Goal: Transaction & Acquisition: Purchase product/service

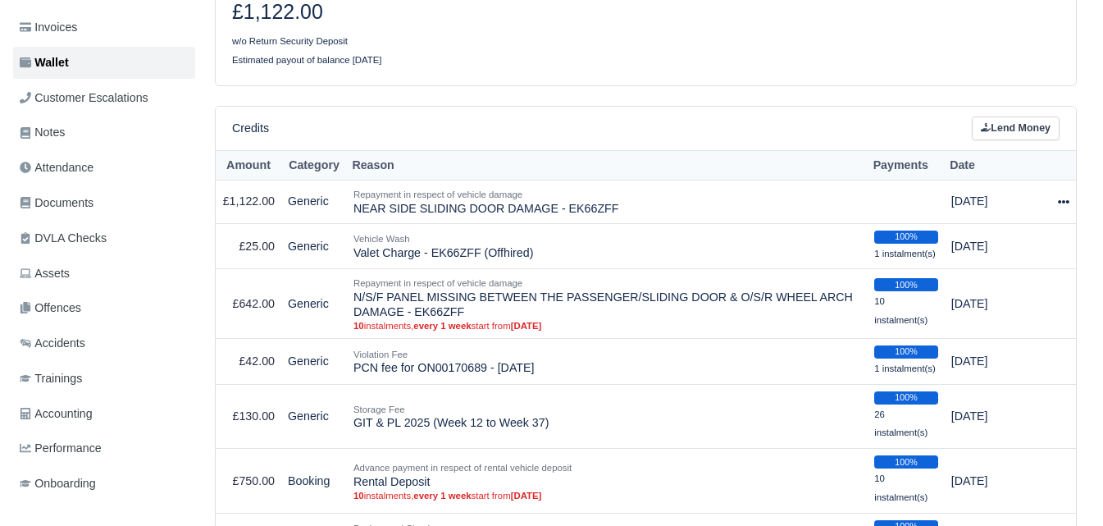
scroll to position [273, 0]
click at [1064, 203] on icon at bounding box center [1063, 201] width 11 height 3
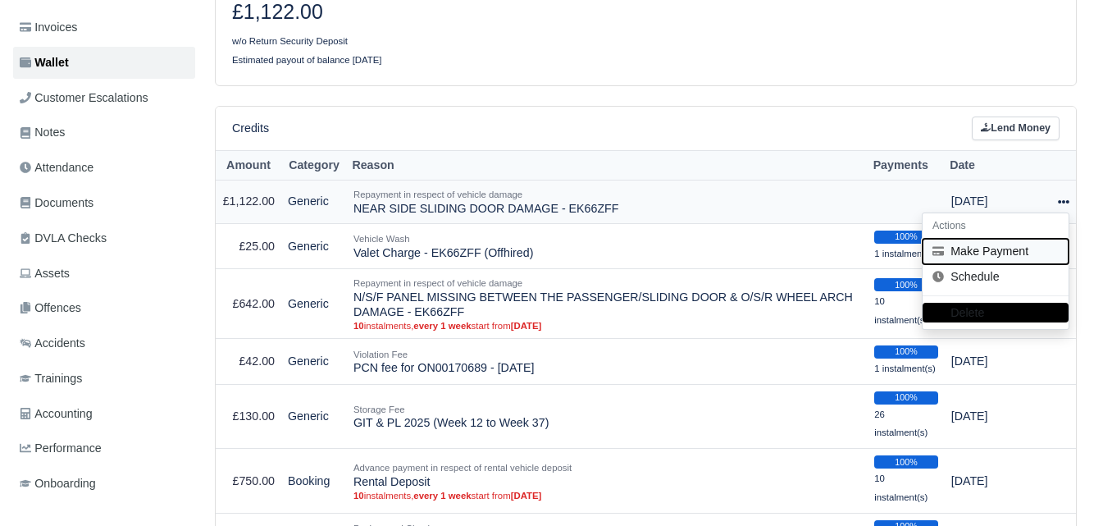
click at [1023, 248] on button "Make Payment" at bounding box center [996, 251] width 146 height 25
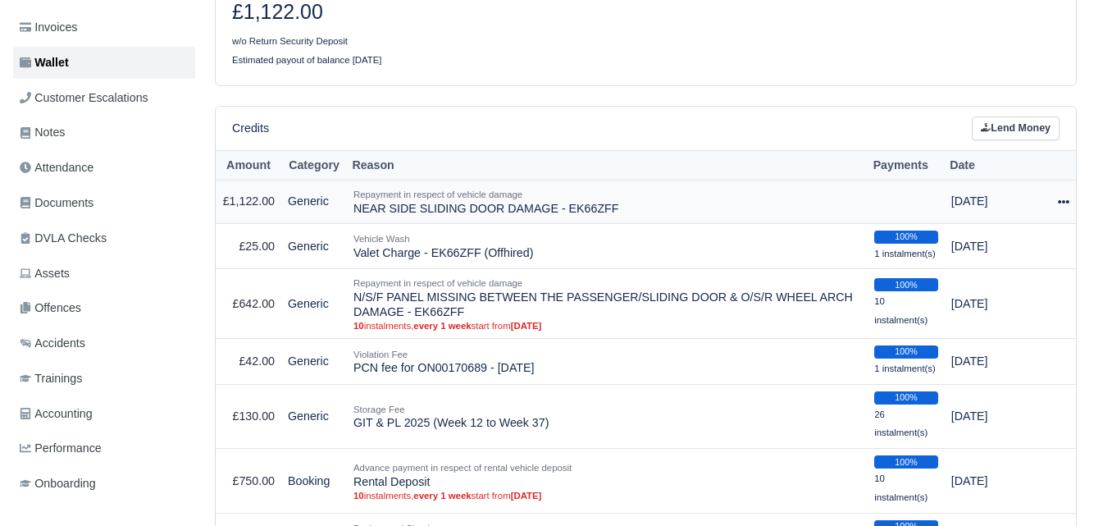
click at [1071, 203] on td "Actions Make Payment Schedule [GEOGRAPHIC_DATA]" at bounding box center [1064, 201] width 25 height 43
click at [1062, 205] on icon at bounding box center [1063, 201] width 11 height 11
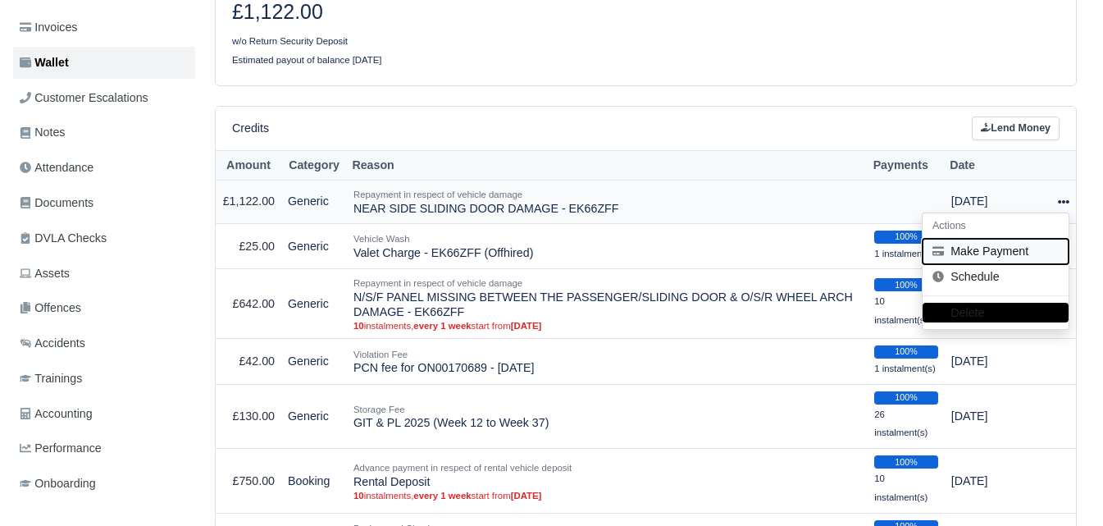
click at [972, 256] on button "Make Payment" at bounding box center [996, 251] width 146 height 25
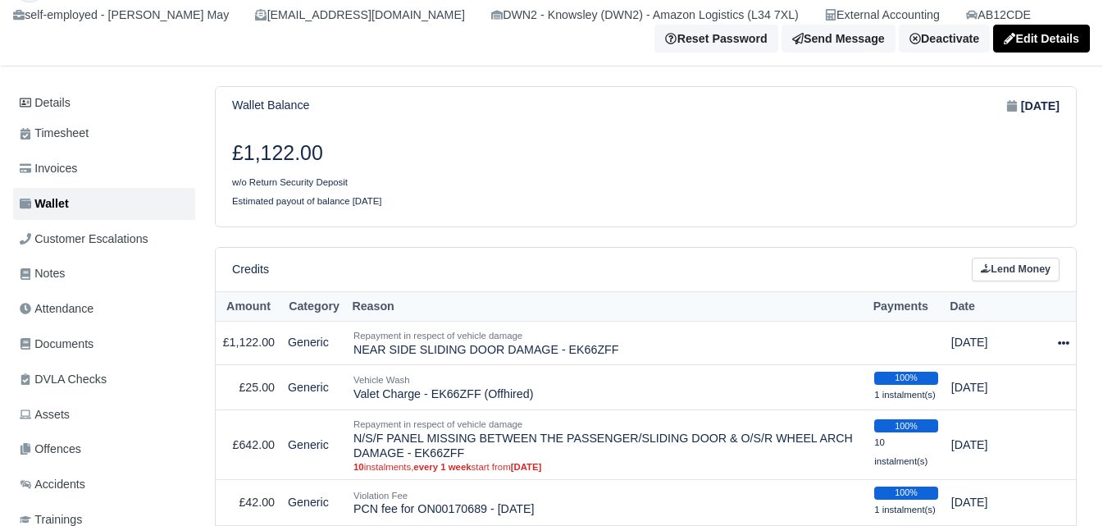
scroll to position [0, 0]
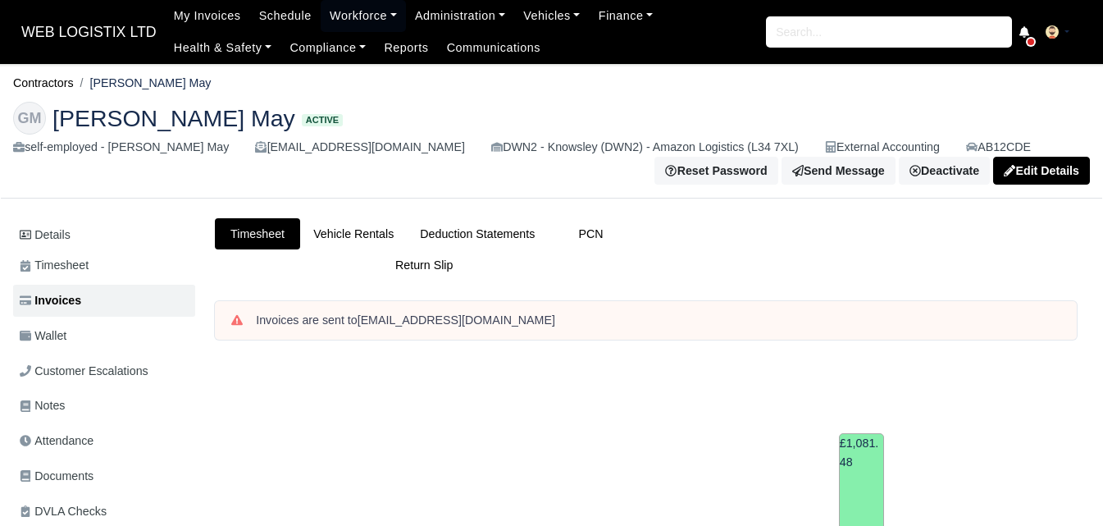
scroll to position [547, 0]
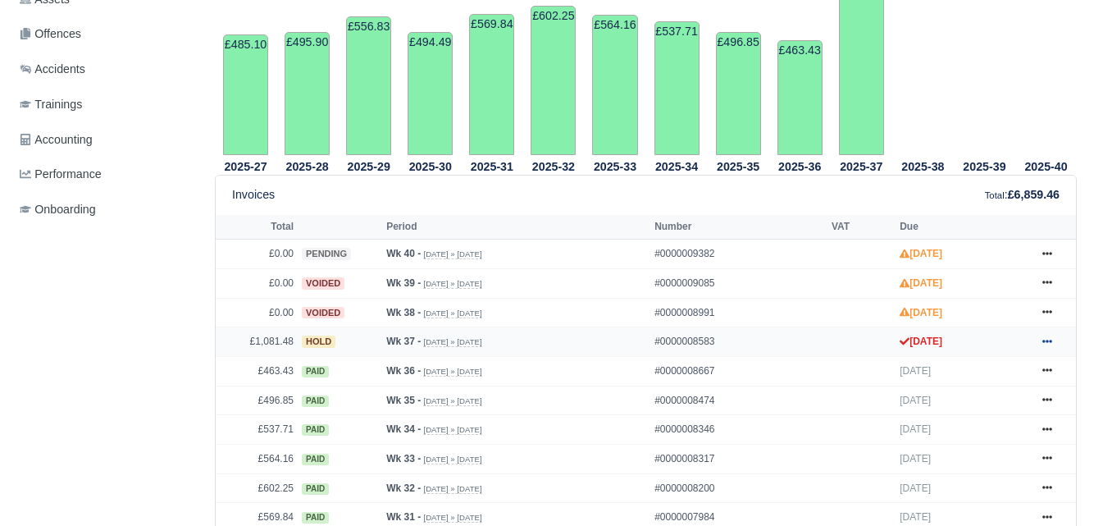
click at [1044, 340] on icon at bounding box center [1048, 341] width 10 height 10
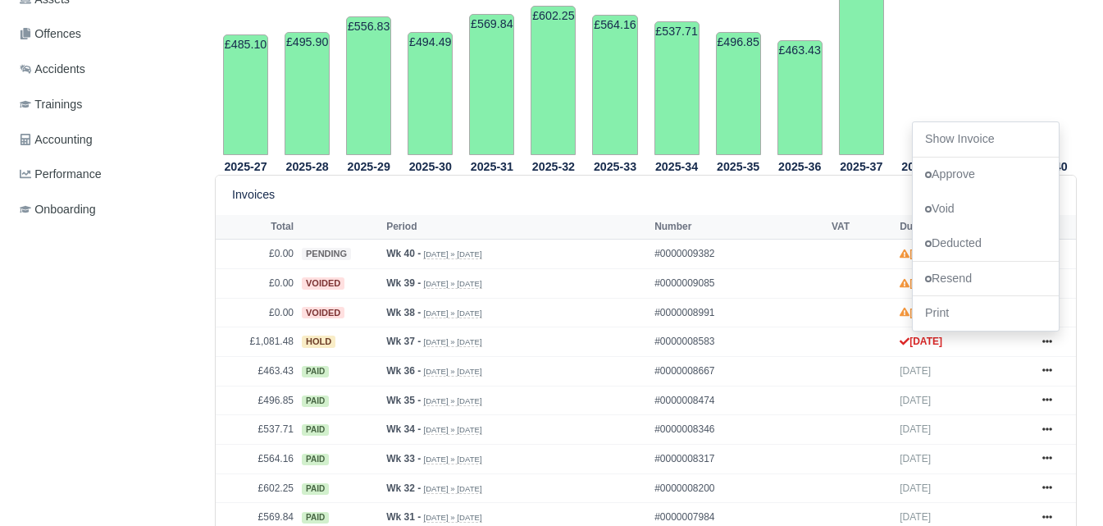
drag, startPoint x: 979, startPoint y: 133, endPoint x: 881, endPoint y: 140, distance: 97.9
click at [881, 140] on td "£1,081.48" at bounding box center [861, 20] width 45 height 269
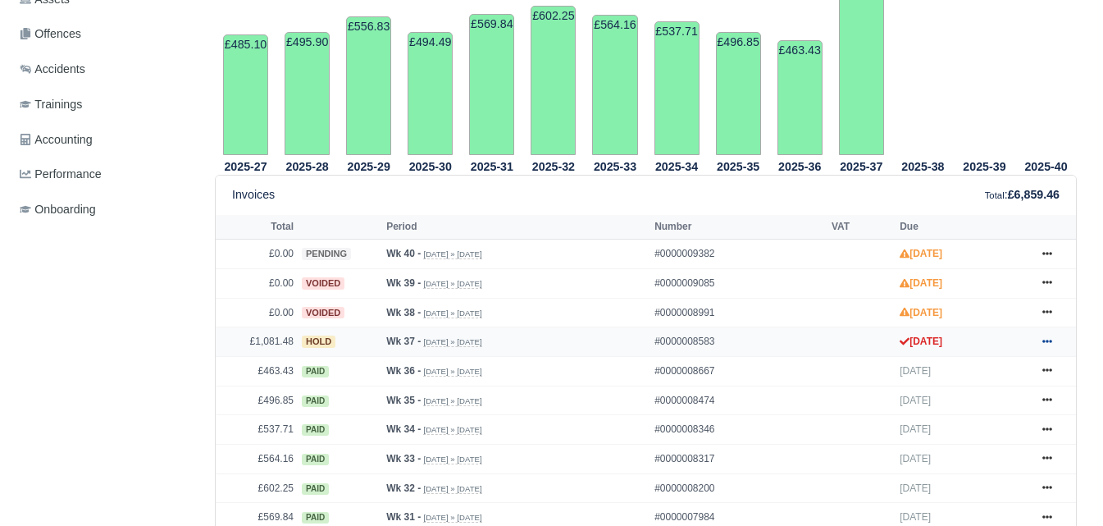
click at [1048, 346] on icon at bounding box center [1048, 341] width 10 height 10
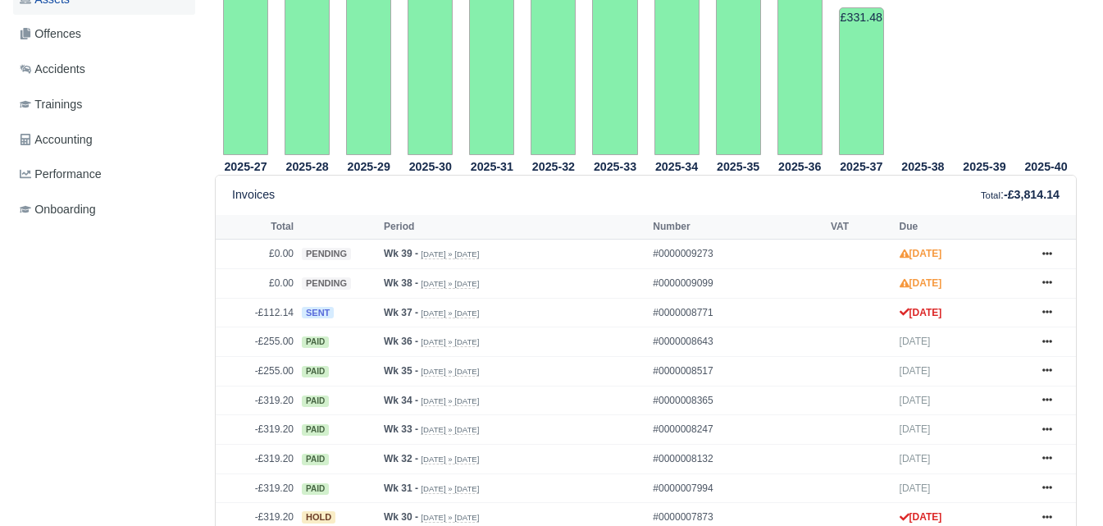
scroll to position [547, 0]
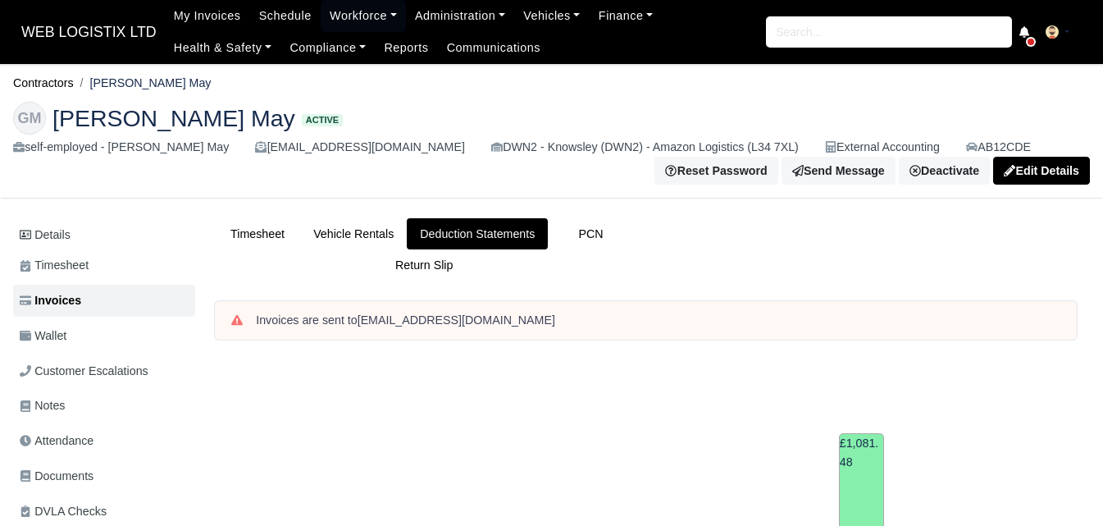
scroll to position [547, 0]
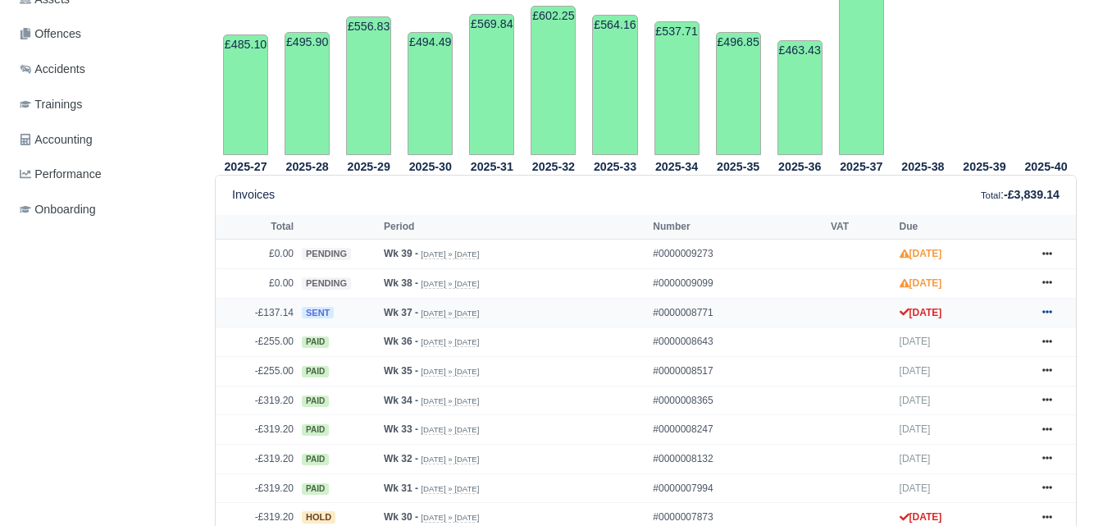
click at [1050, 312] on icon at bounding box center [1048, 312] width 10 height 10
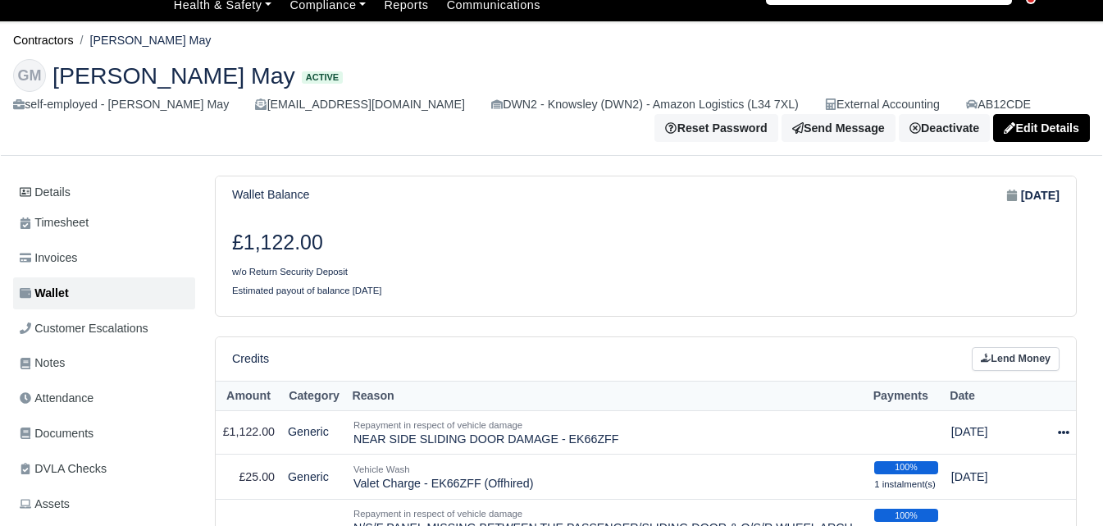
scroll to position [137, 0]
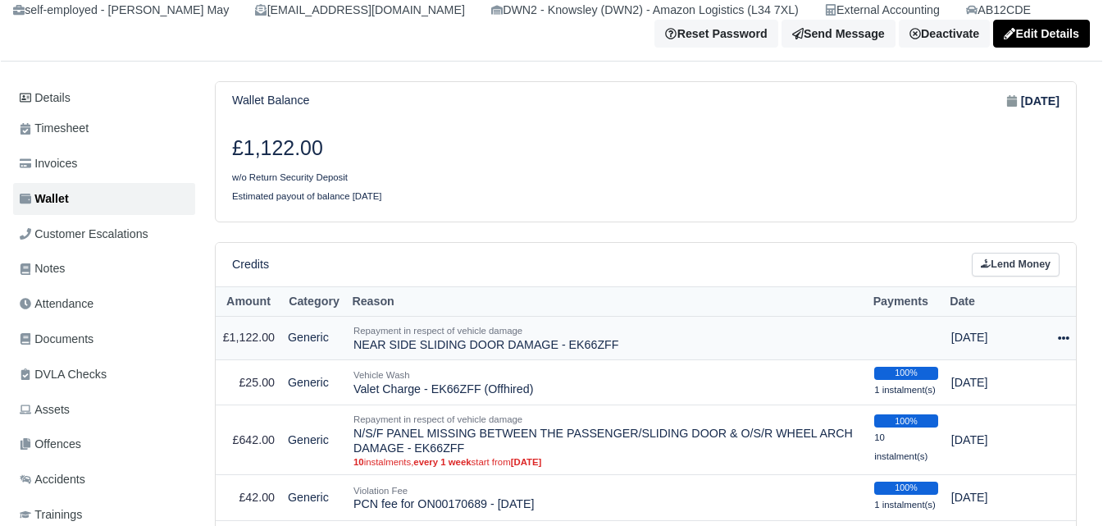
click at [1066, 335] on icon at bounding box center [1063, 337] width 11 height 11
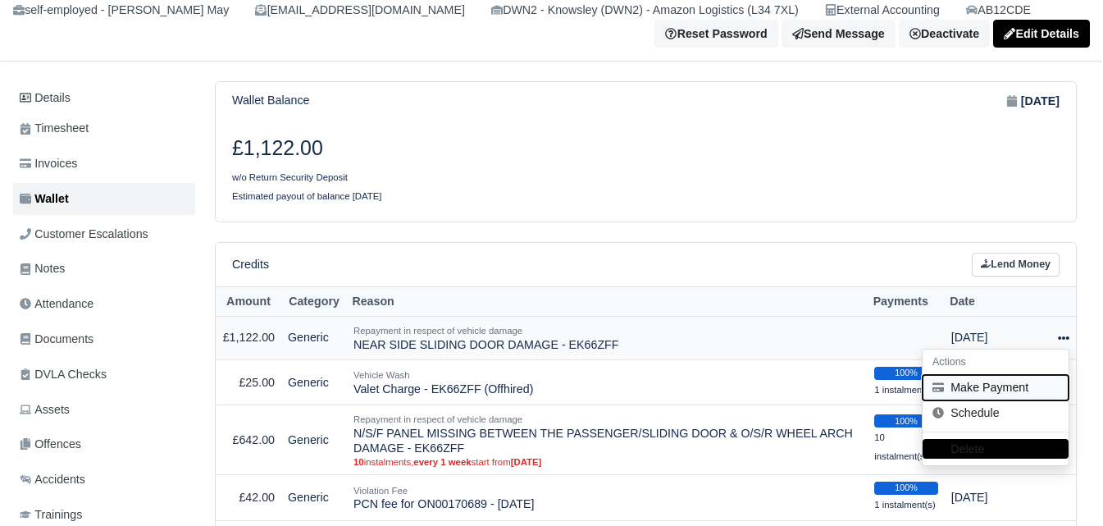
click at [987, 390] on button "Make Payment" at bounding box center [996, 387] width 146 height 25
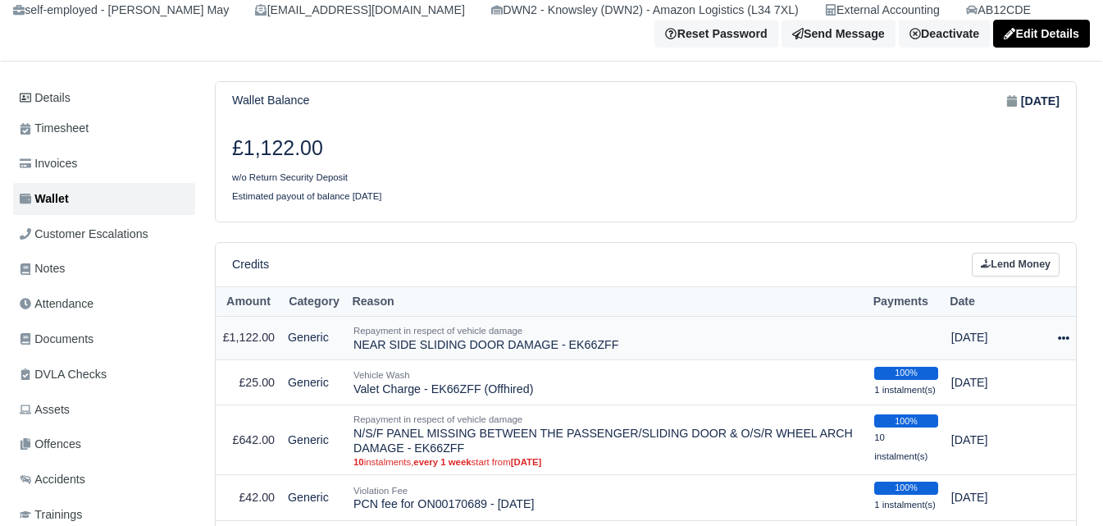
click at [1056, 336] on td "Actions Make Payment Schedule [GEOGRAPHIC_DATA]" at bounding box center [1064, 338] width 25 height 43
click at [1060, 340] on icon at bounding box center [1063, 337] width 11 height 3
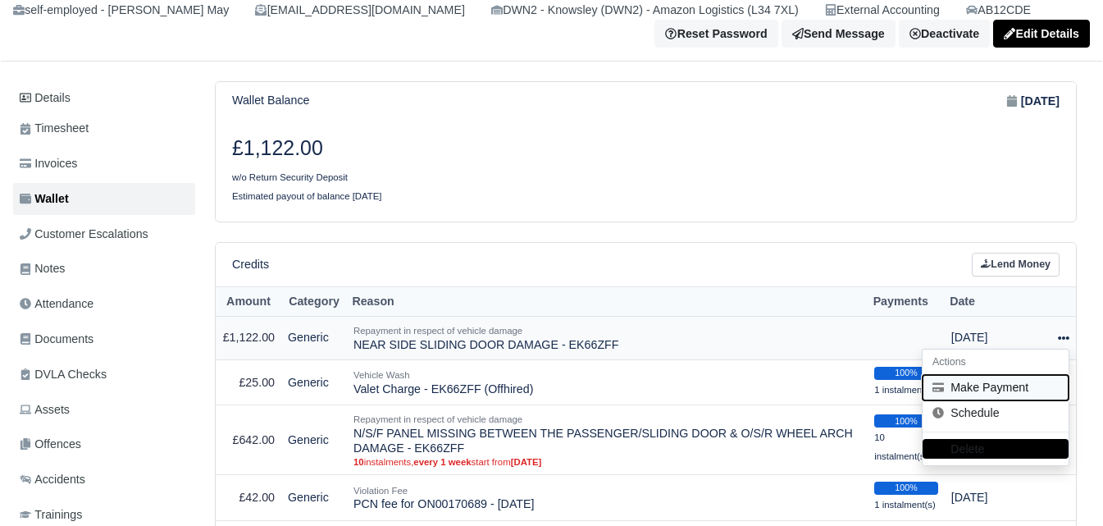
click at [983, 392] on button "Make Payment" at bounding box center [996, 387] width 146 height 25
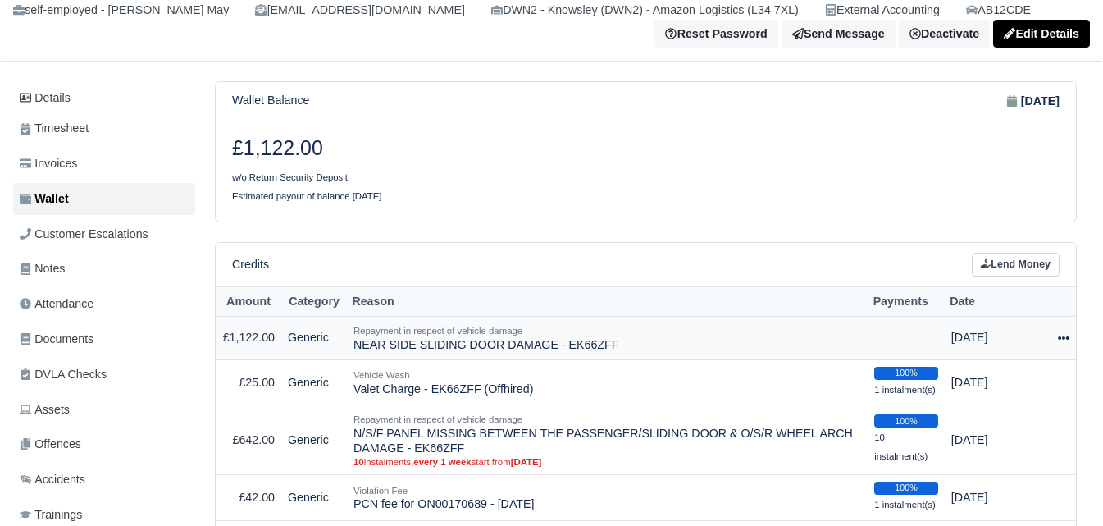
click at [1061, 342] on icon at bounding box center [1063, 337] width 11 height 11
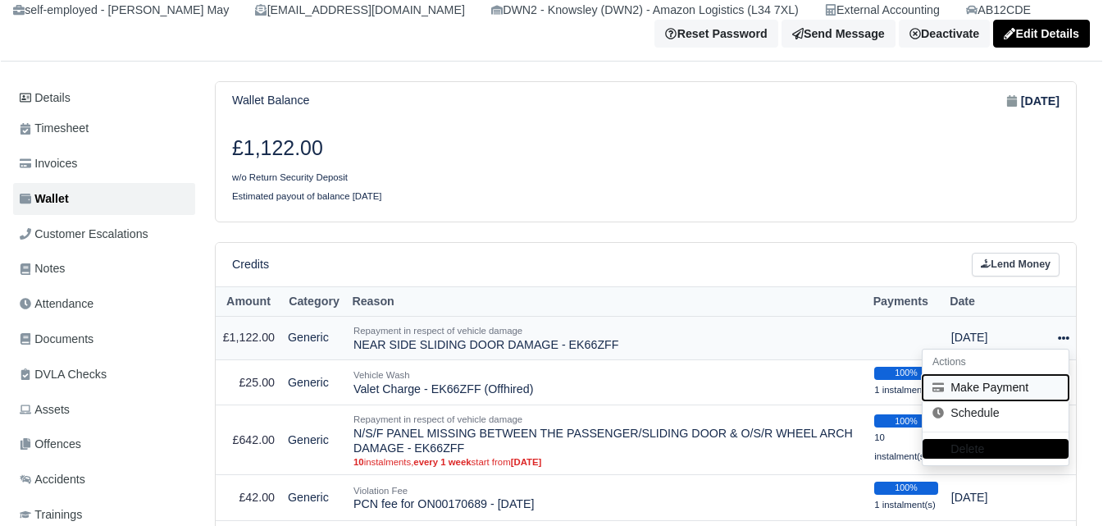
click at [1010, 379] on button "Make Payment" at bounding box center [996, 387] width 146 height 25
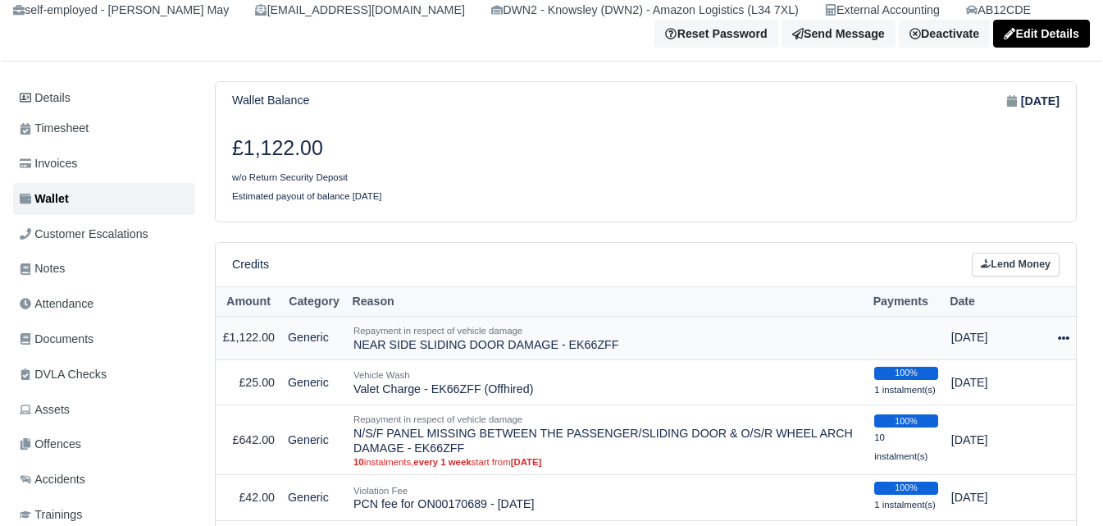
click at [1062, 340] on icon at bounding box center [1063, 337] width 11 height 3
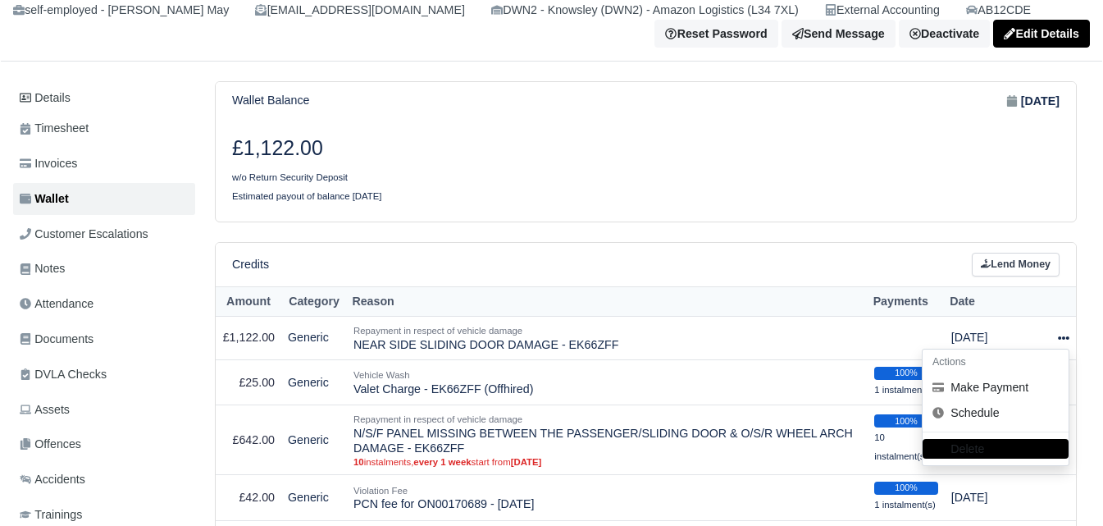
click at [512, 203] on div "£1,122.00 w/o Return Security Deposit Estimated payout of balance in 34 weeks" at bounding box center [646, 170] width 861 height 101
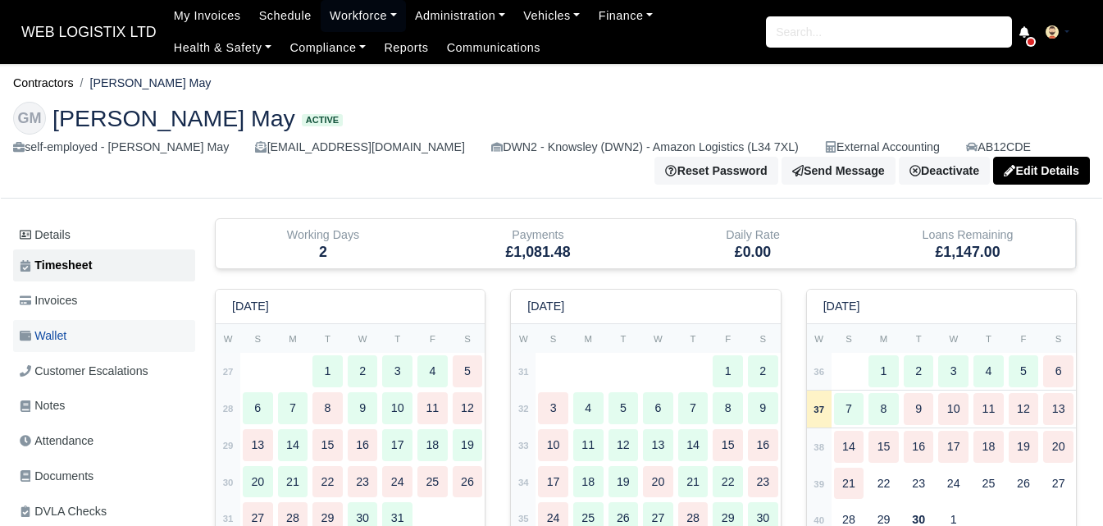
click at [94, 345] on link "Wallet" at bounding box center [104, 336] width 182 height 32
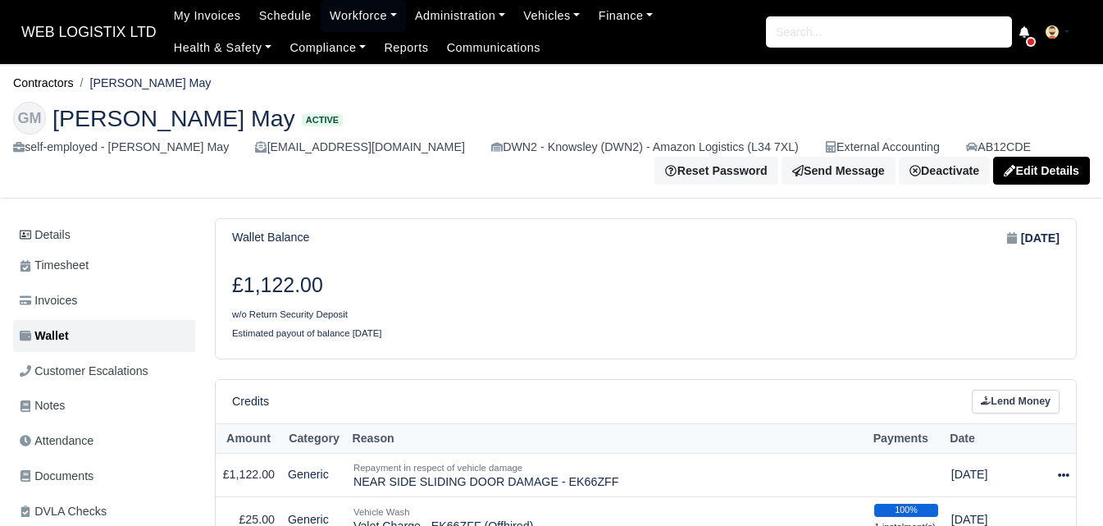
scroll to position [273, 0]
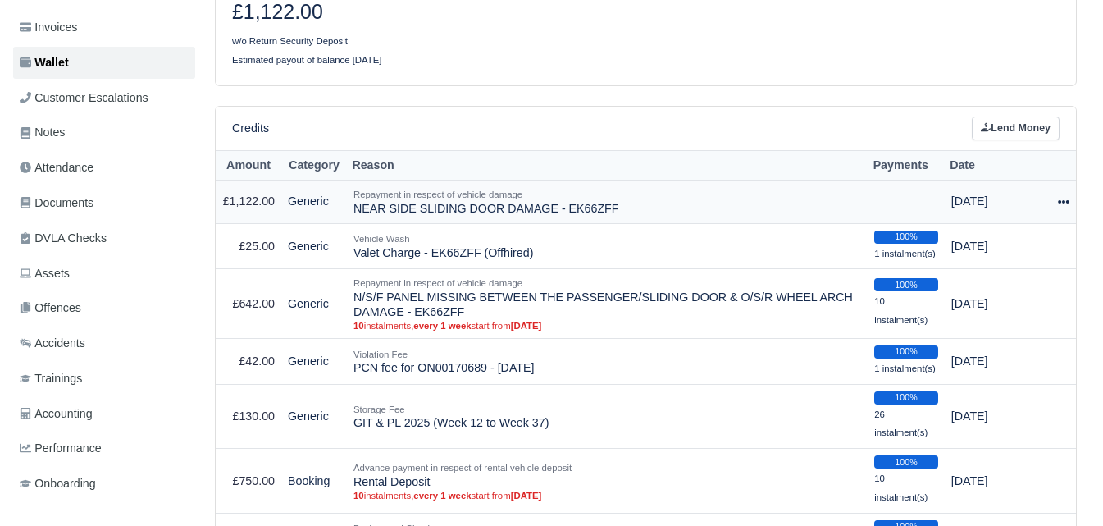
click at [1057, 203] on td "Actions Make Payment Schedule [GEOGRAPHIC_DATA]" at bounding box center [1064, 201] width 25 height 43
click at [1066, 203] on icon at bounding box center [1063, 201] width 11 height 3
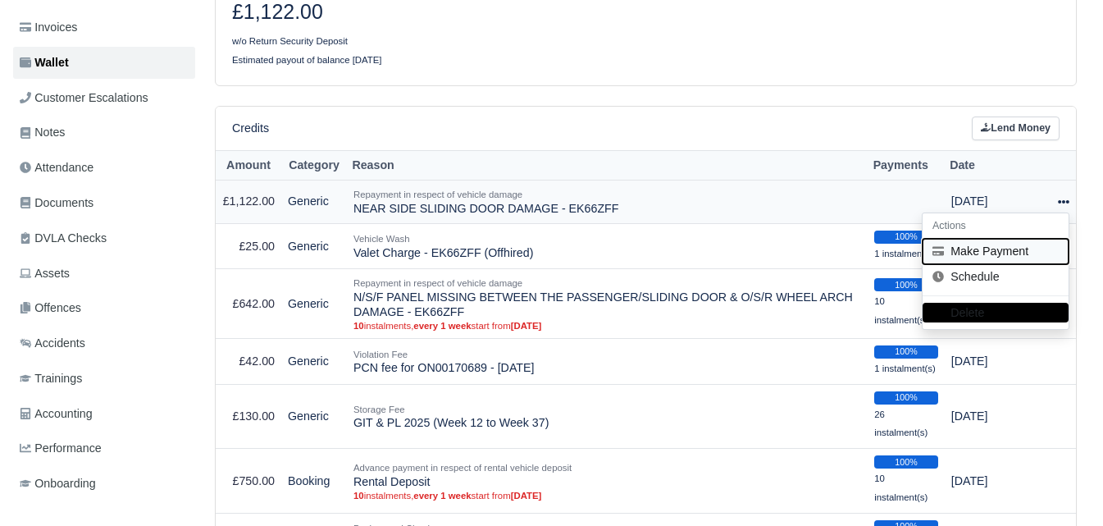
click at [993, 259] on button "Make Payment" at bounding box center [996, 251] width 146 height 25
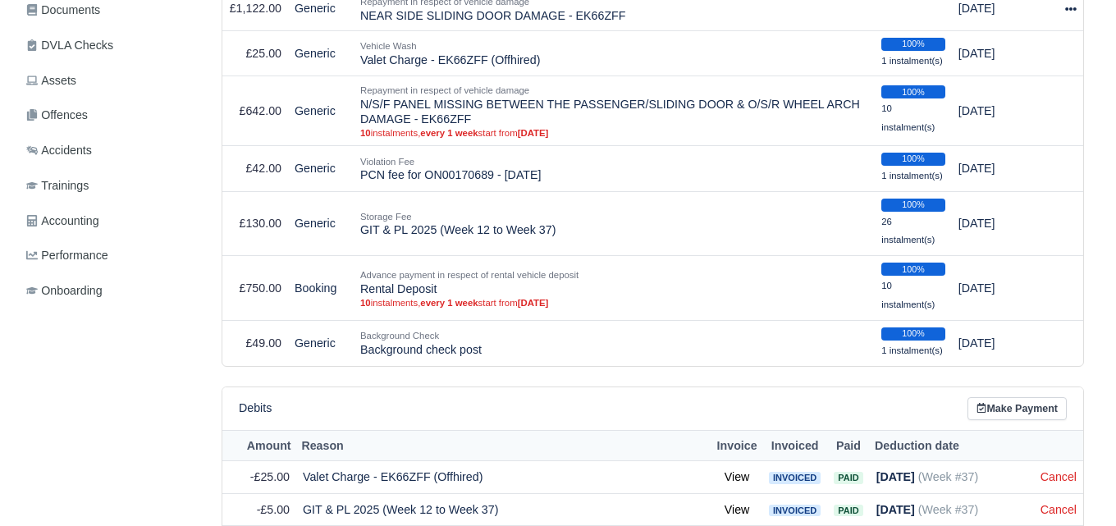
scroll to position [0, 0]
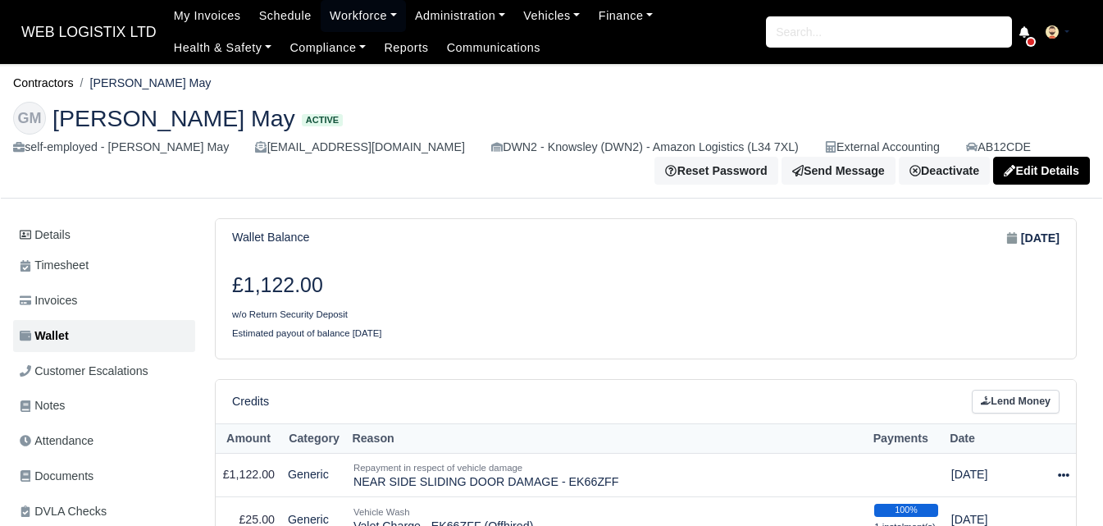
select select "7208"
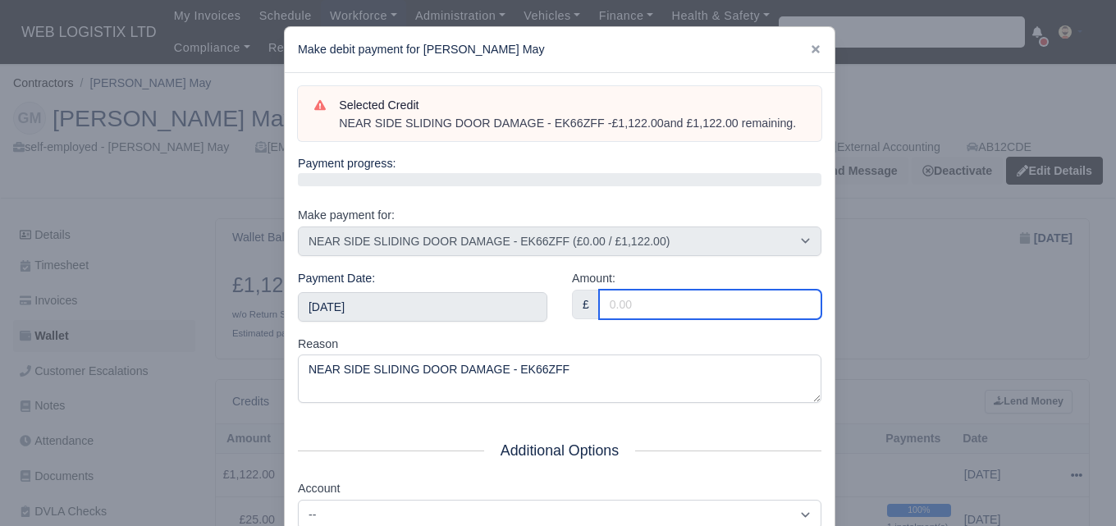
click at [640, 304] on input "Amount:" at bounding box center [710, 305] width 222 height 30
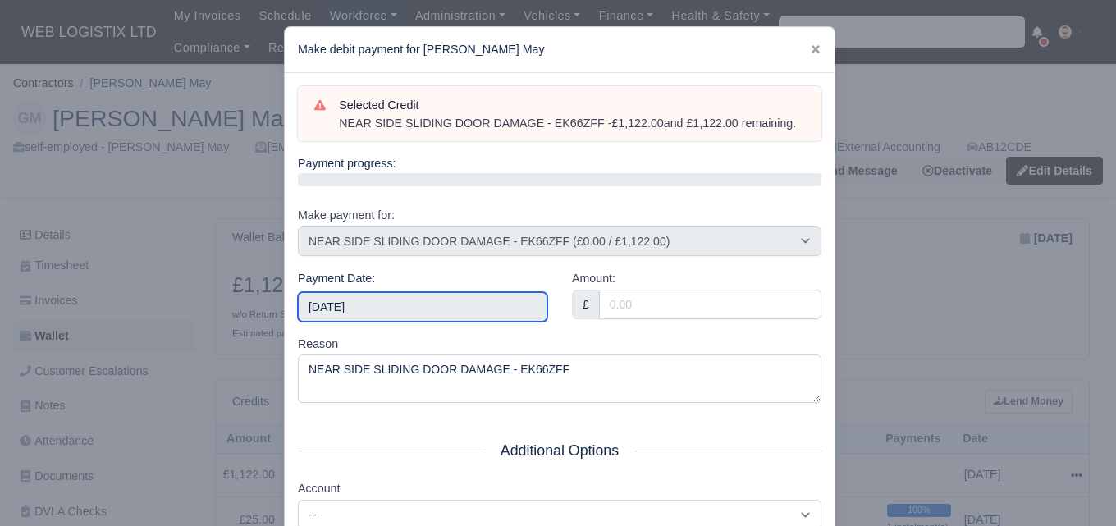
click at [390, 304] on input "2025-10-04" at bounding box center [422, 307] width 249 height 30
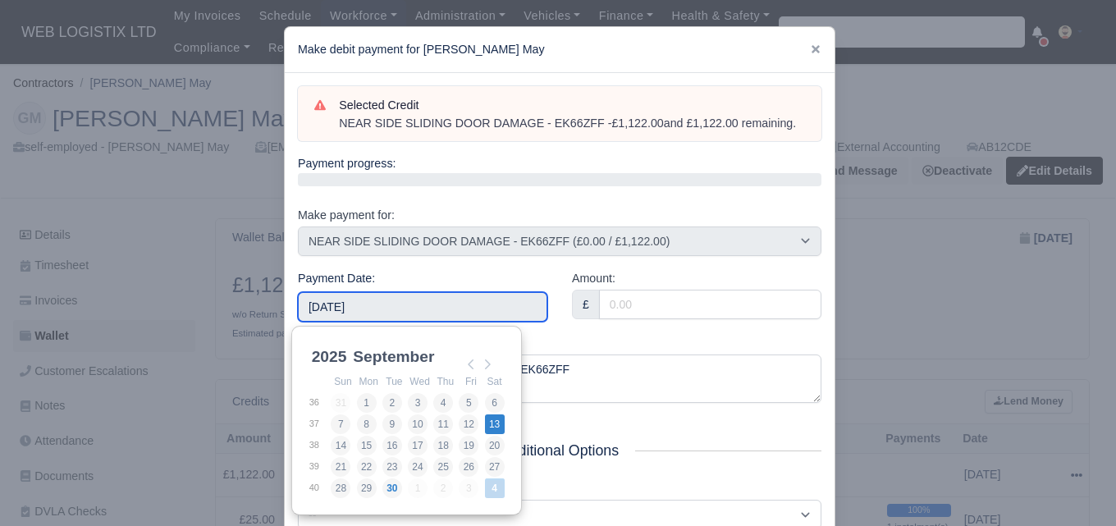
type input "2025-09-13"
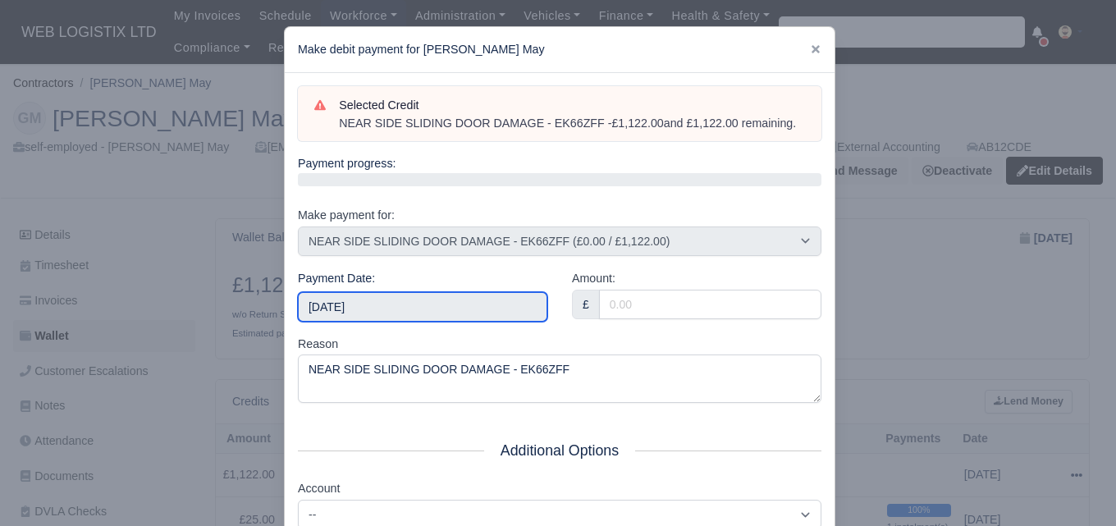
click at [451, 294] on input "2025-09-13" at bounding box center [422, 307] width 249 height 30
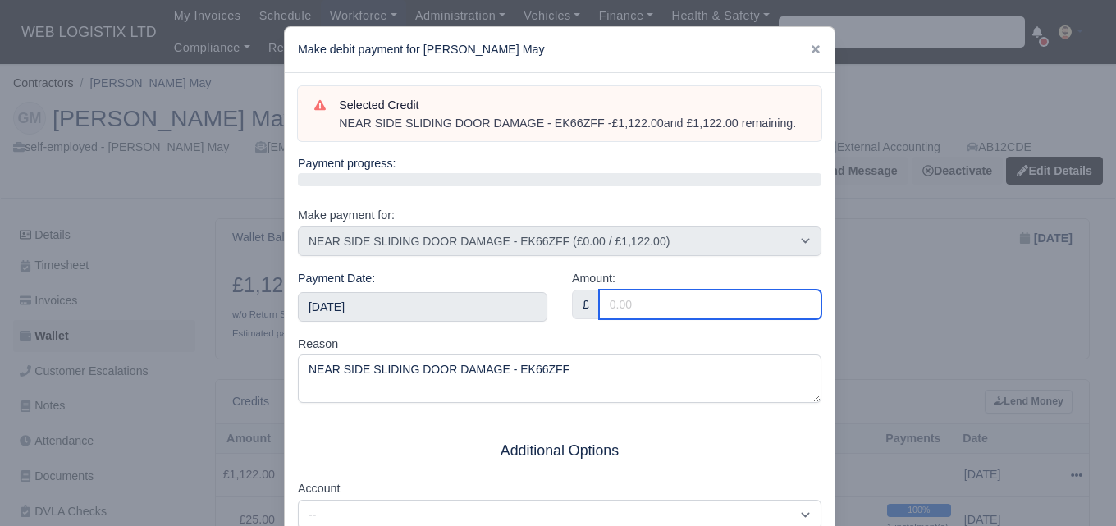
click at [629, 295] on input "Amount:" at bounding box center [710, 305] width 222 height 30
type input "944.34"
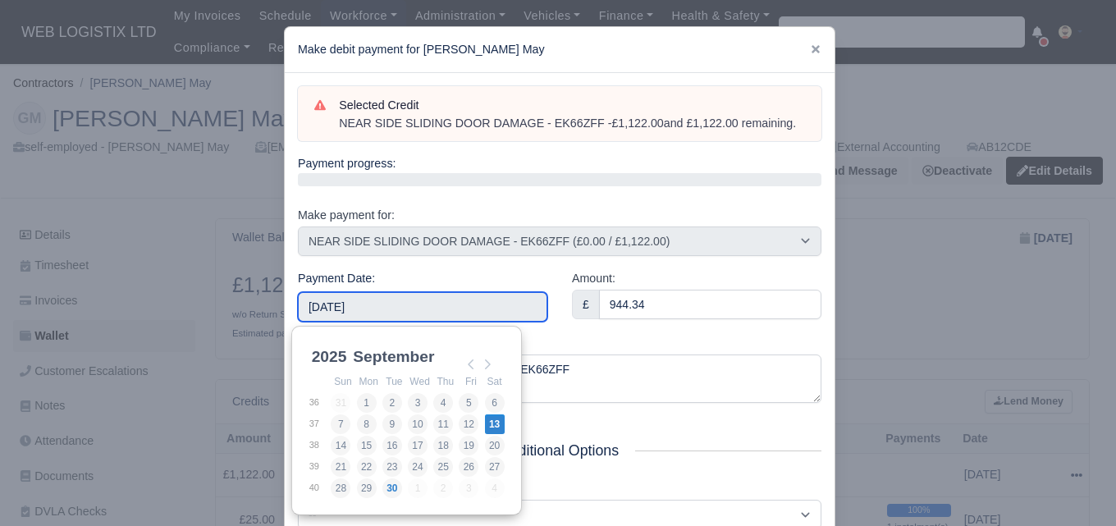
click at [429, 308] on input "2025-09-13" at bounding box center [422, 307] width 249 height 30
click at [601, 324] on div "Amount: £ 944.34" at bounding box center [696, 302] width 274 height 66
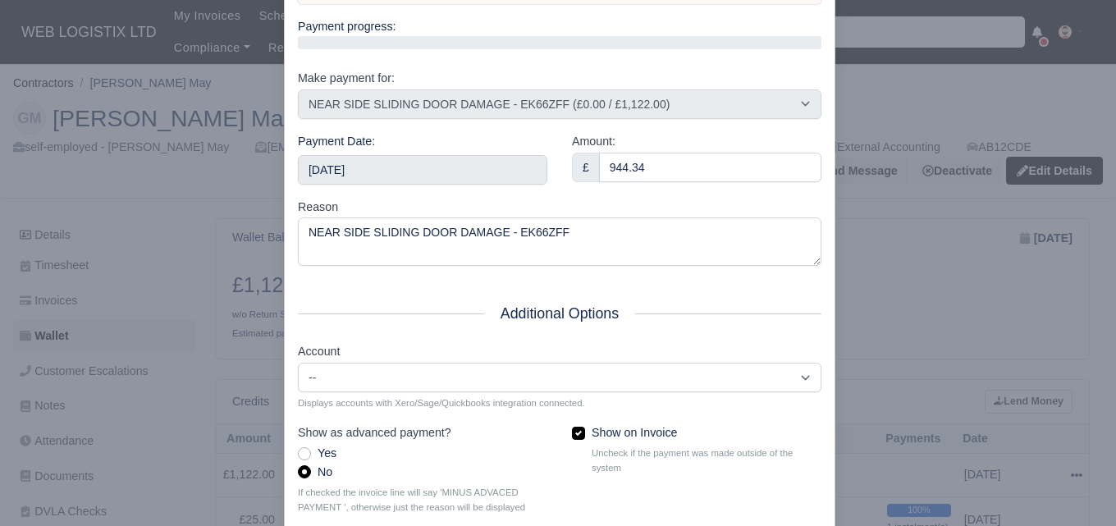
scroll to position [235, 0]
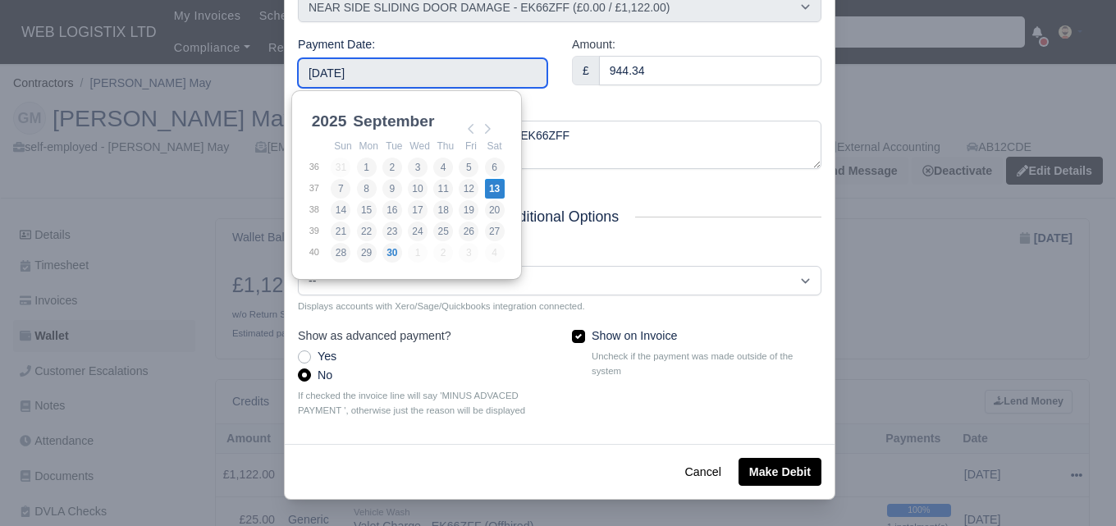
click at [400, 64] on input "2025-09-13" at bounding box center [422, 73] width 249 height 30
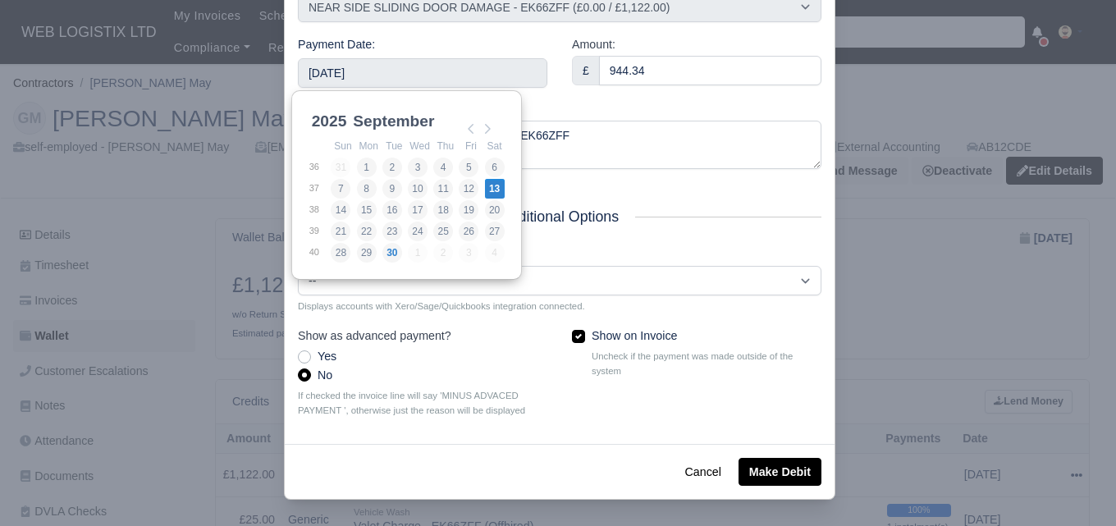
click at [578, 101] on div "Reason NEAR SIDE SLIDING DOOR DAMAGE - EK66ZFF" at bounding box center [559, 135] width 523 height 69
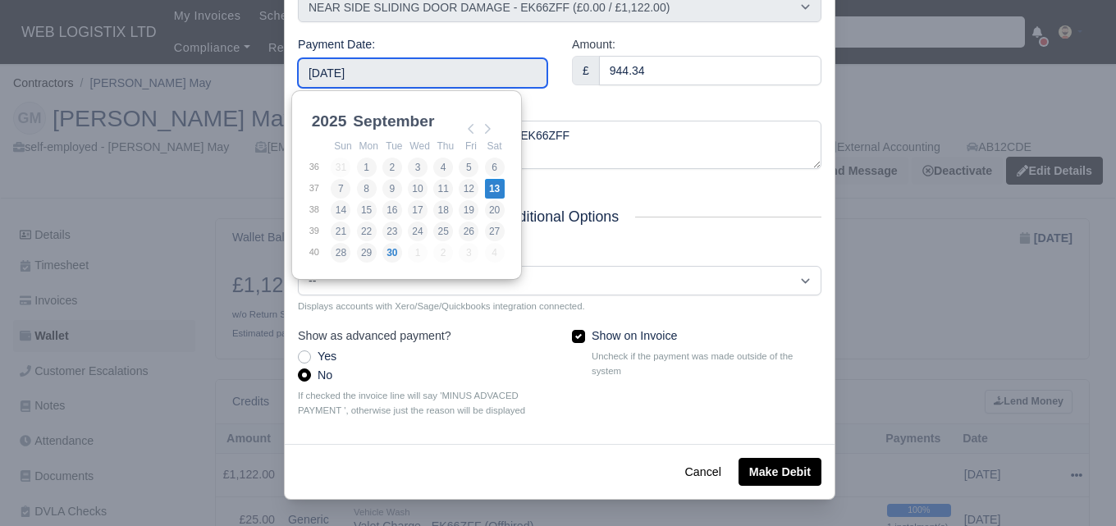
click at [458, 76] on input "2025-09-13" at bounding box center [422, 73] width 249 height 30
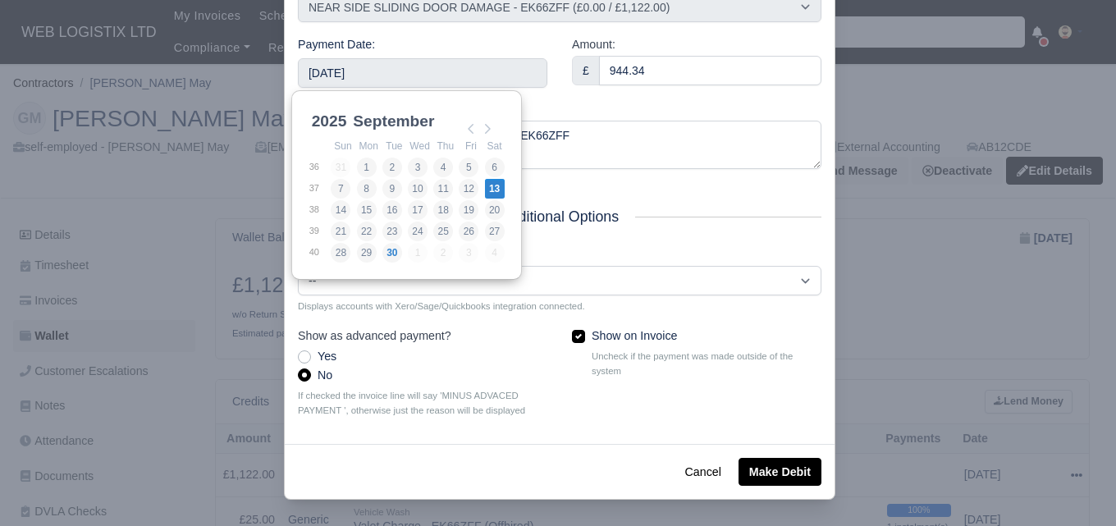
click at [616, 101] on div "Reason NEAR SIDE SLIDING DOOR DAMAGE - EK66ZFF" at bounding box center [559, 135] width 523 height 69
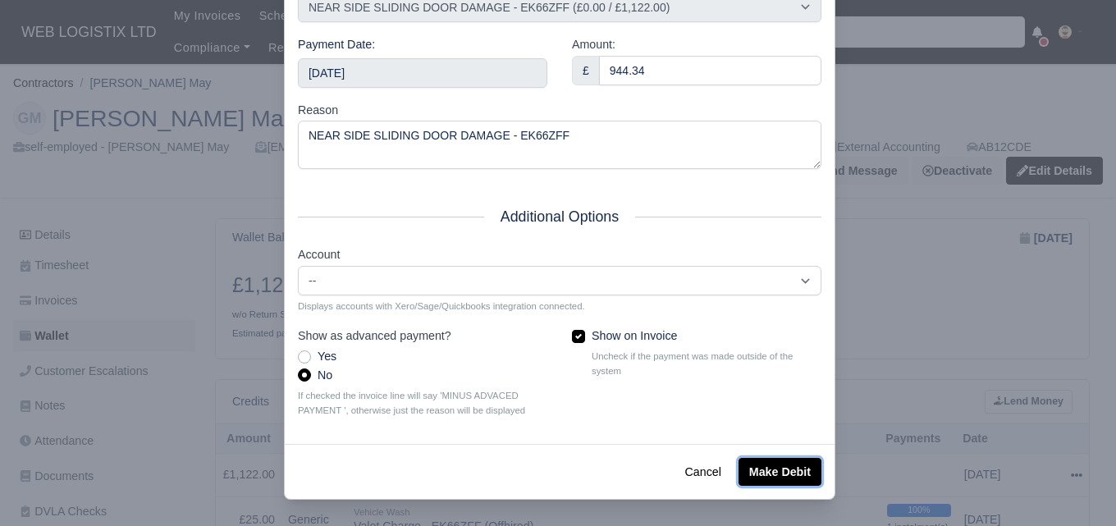
click at [742, 473] on button "Make Debit" at bounding box center [779, 472] width 83 height 28
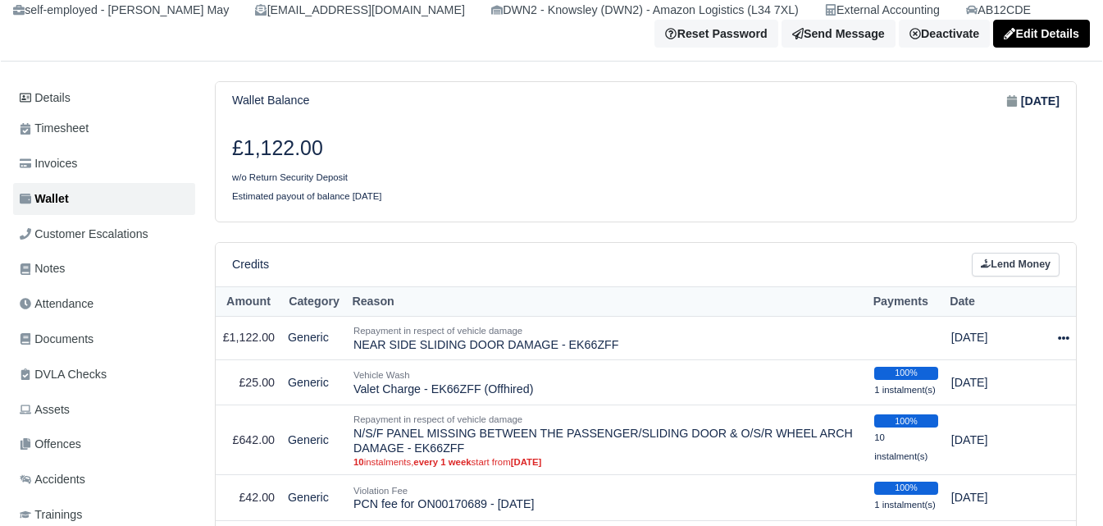
scroll to position [137, 0]
click at [1061, 331] on div at bounding box center [1063, 337] width 11 height 19
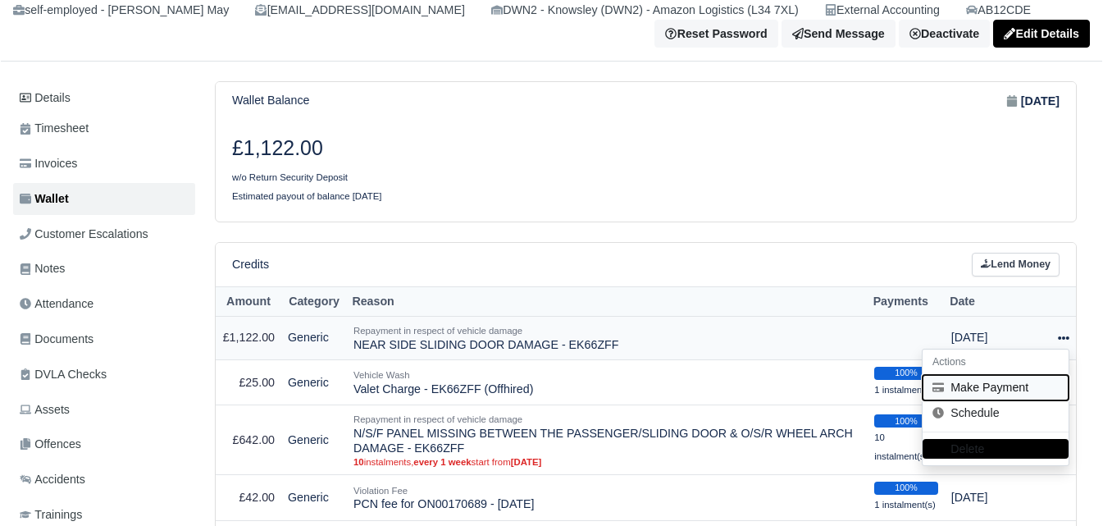
click at [981, 394] on button "Make Payment" at bounding box center [996, 387] width 146 height 25
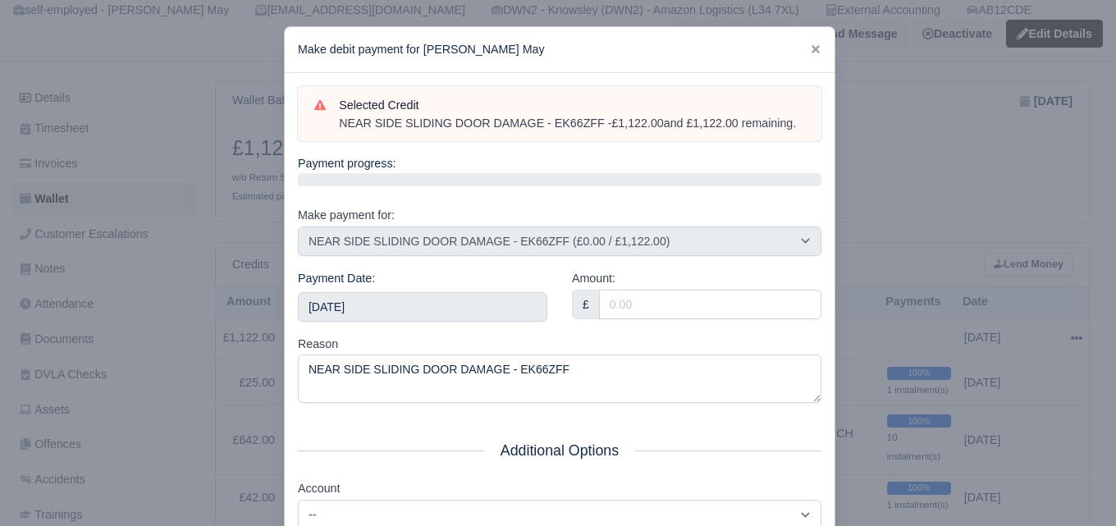
click at [980, 72] on div at bounding box center [558, 263] width 1116 height 526
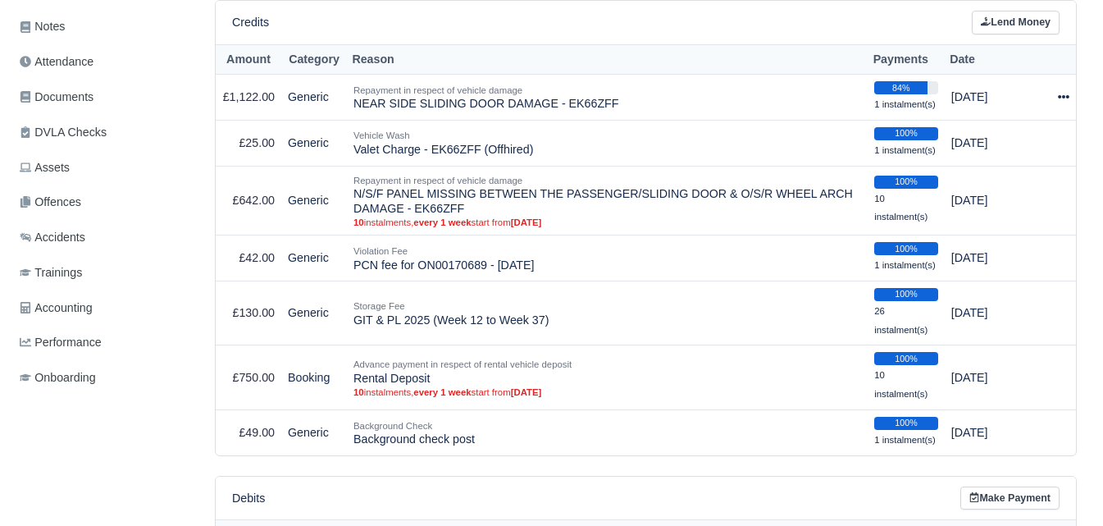
scroll to position [137, 0]
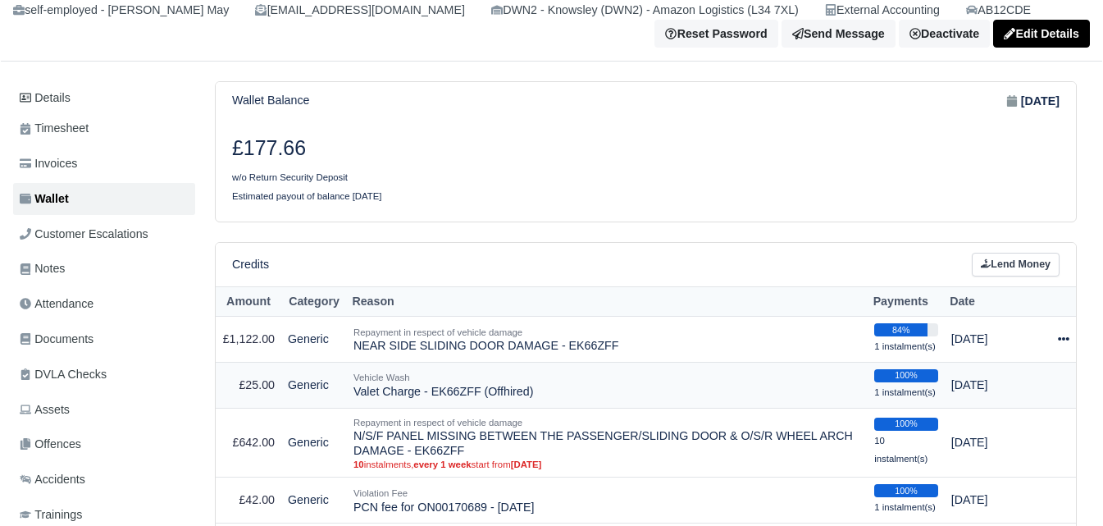
drag, startPoint x: 432, startPoint y: 392, endPoint x: 527, endPoint y: 406, distance: 95.4
click at [527, 406] on td "Vehicle Wash [GEOGRAPHIC_DATA] - EK66ZFF (Offhired)" at bounding box center [607, 385] width 521 height 46
copy td "EK66ZFF (Offhired)"
click at [659, 327] on div "Repayment in respect of vehicle damage" at bounding box center [608, 332] width 508 height 15
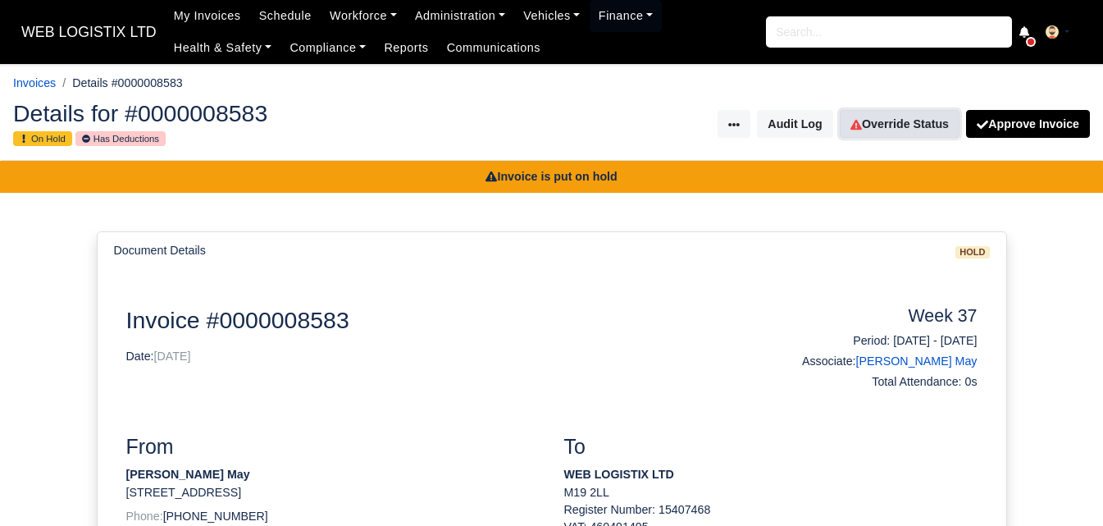
click at [919, 134] on link "Override Status" at bounding box center [900, 124] width 120 height 28
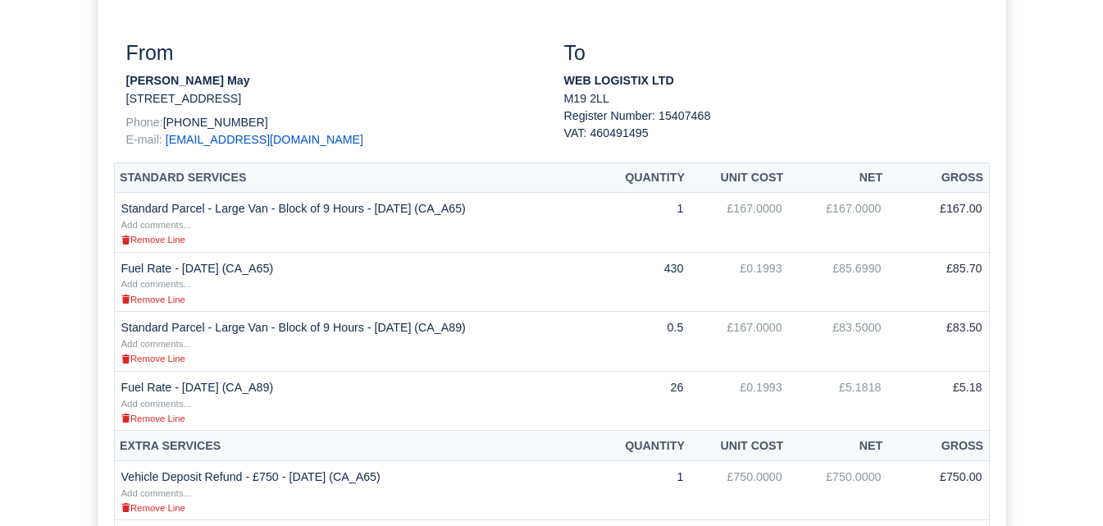
scroll to position [410, 0]
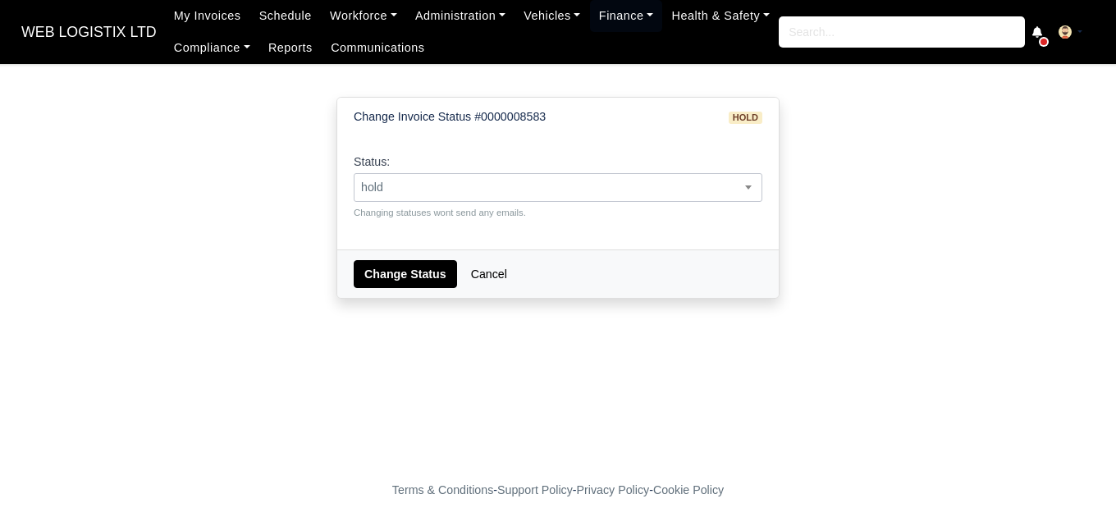
click at [469, 179] on span "hold" at bounding box center [557, 187] width 407 height 21
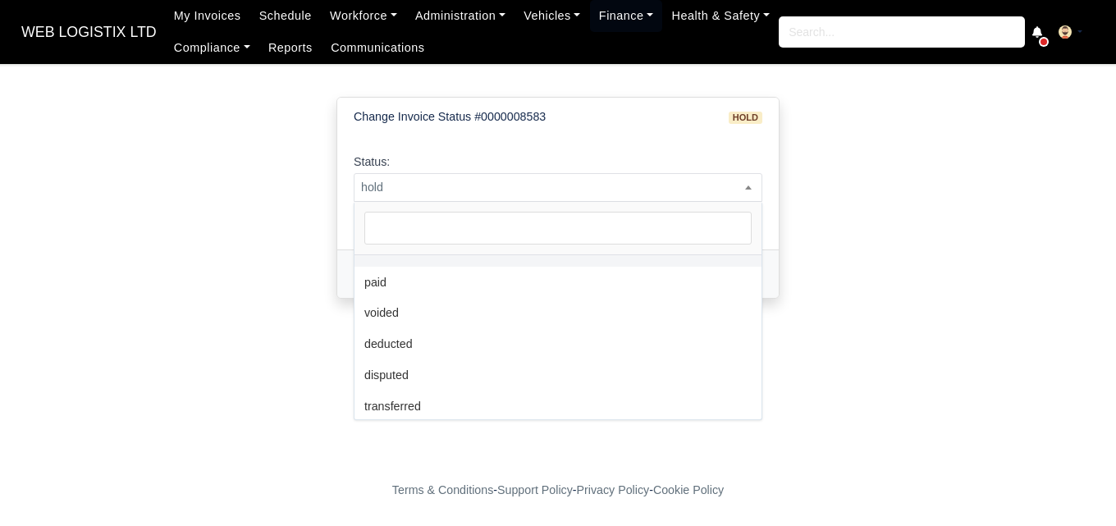
scroll to position [120, 0]
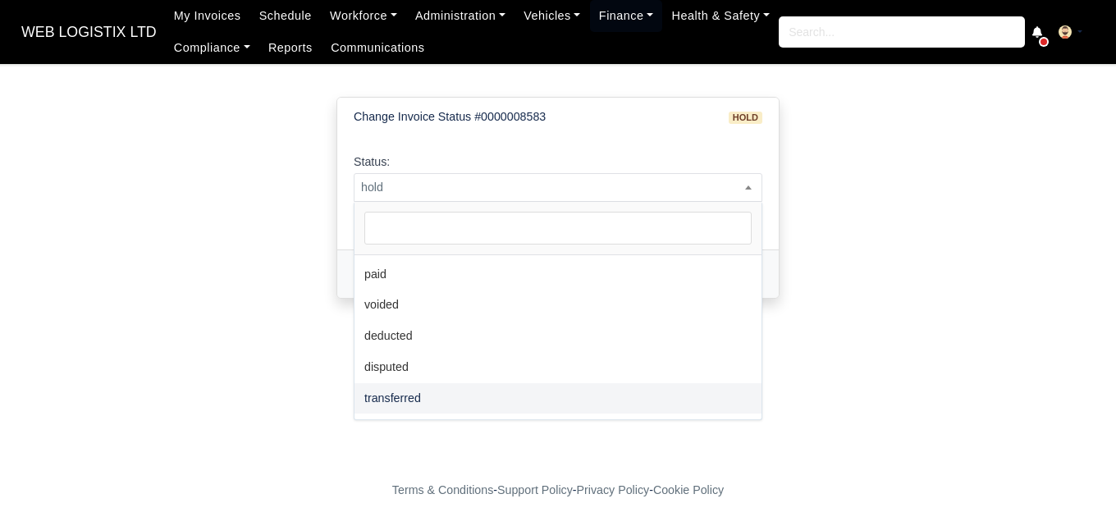
select select "transferred"
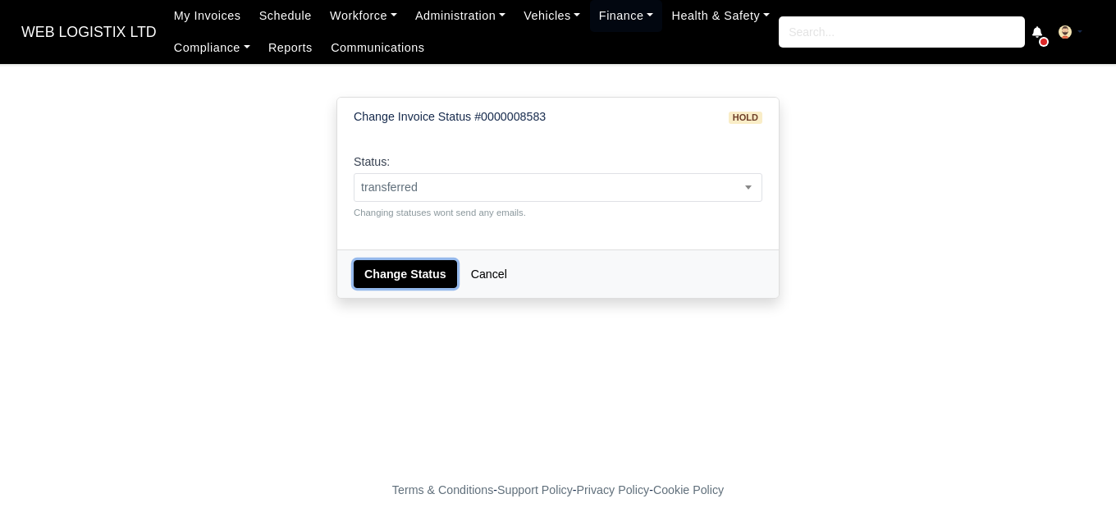
click at [402, 276] on button "Change Status" at bounding box center [405, 274] width 103 height 28
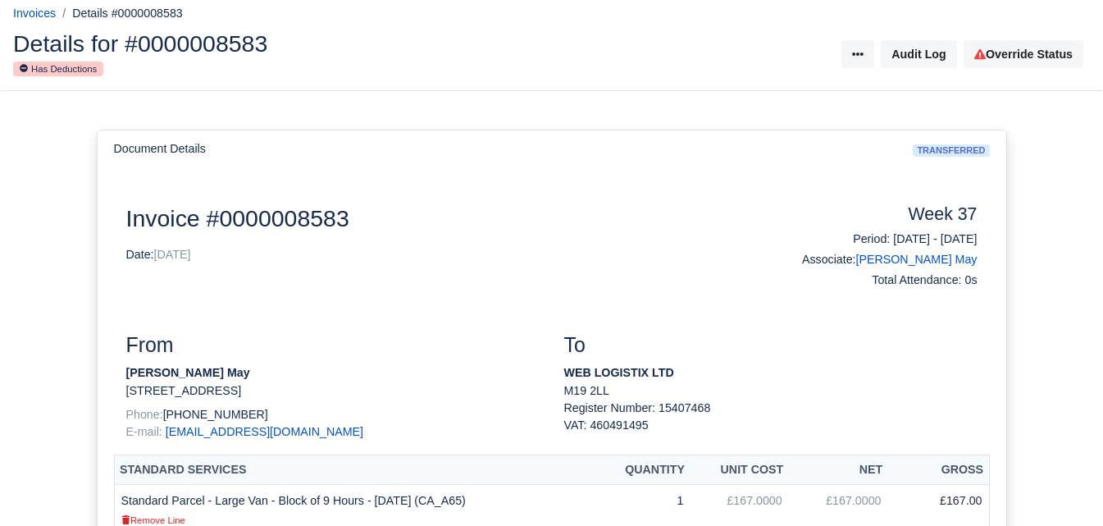
scroll to position [410, 0]
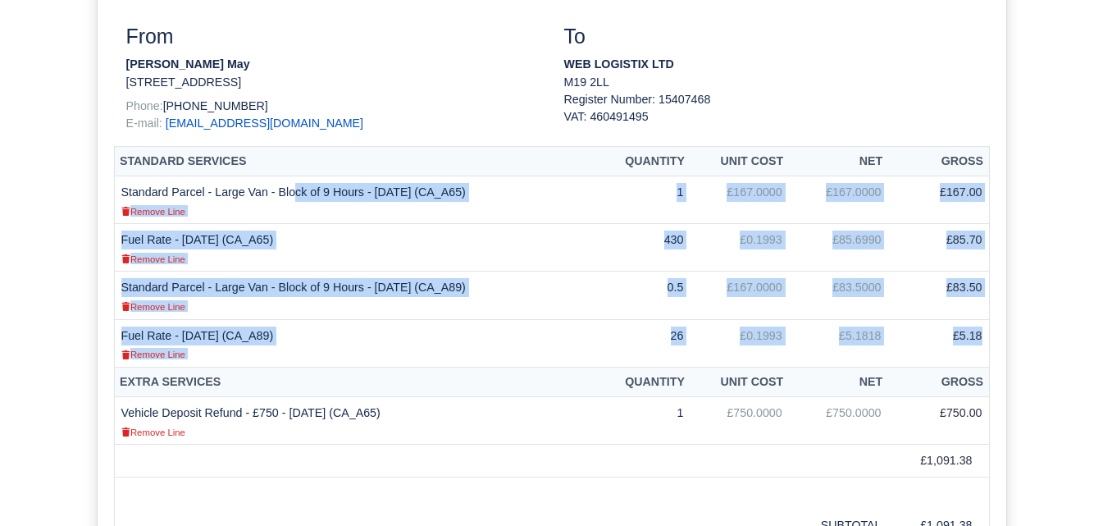
drag, startPoint x: 124, startPoint y: 188, endPoint x: 982, endPoint y: 340, distance: 871.6
click at [982, 340] on tbody "Standard Parcel - Large Van - Block of 9 Hours - [DATE] (CA_A65) Remove Line 1 …" at bounding box center [551, 271] width 875 height 191
copy tbody "Standard Parcel - Large Van - Block of 9 Hours - 07/09/2025 (CA_A65) Remove Lin…"
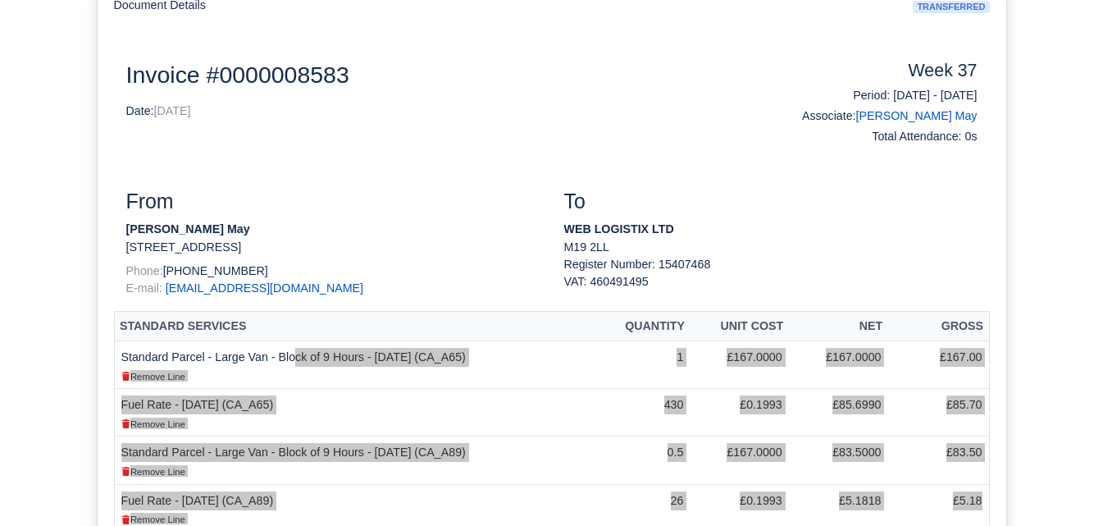
scroll to position [137, 0]
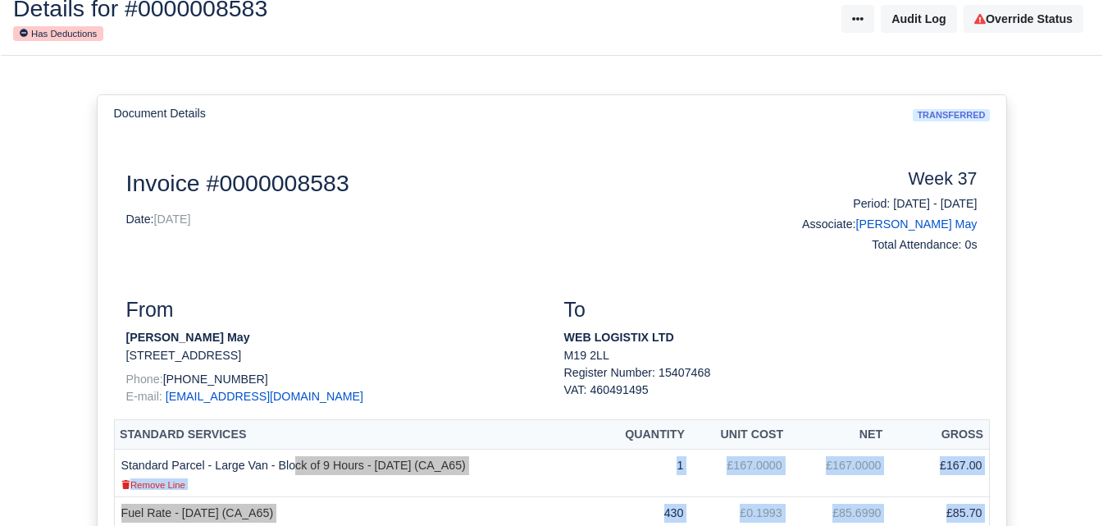
click at [865, 199] on h6 "Period: 07/09/2025 - 13/09/2025" at bounding box center [880, 204] width 194 height 14
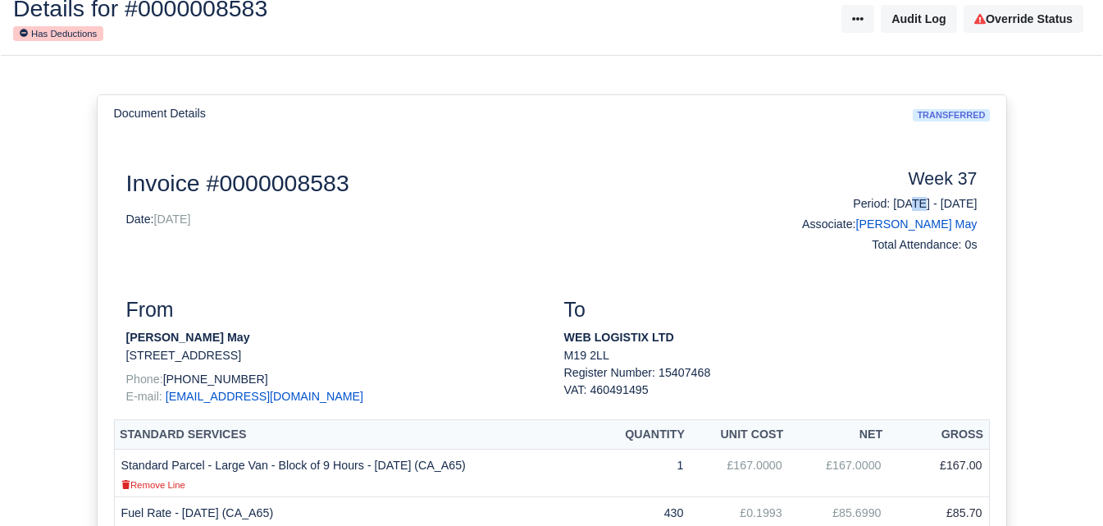
click at [865, 199] on h6 "Period: 07/09/2025 - 13/09/2025" at bounding box center [880, 204] width 194 height 14
click at [858, 211] on h6 "Period: 07/09/2025 - 13/09/2025" at bounding box center [880, 204] width 194 height 14
click at [846, 206] on h6 "Period: 07/09/2025 - 13/09/2025" at bounding box center [880, 204] width 194 height 14
click at [848, 203] on h6 "Period: 07/09/2025 - 13/09/2025" at bounding box center [880, 204] width 194 height 14
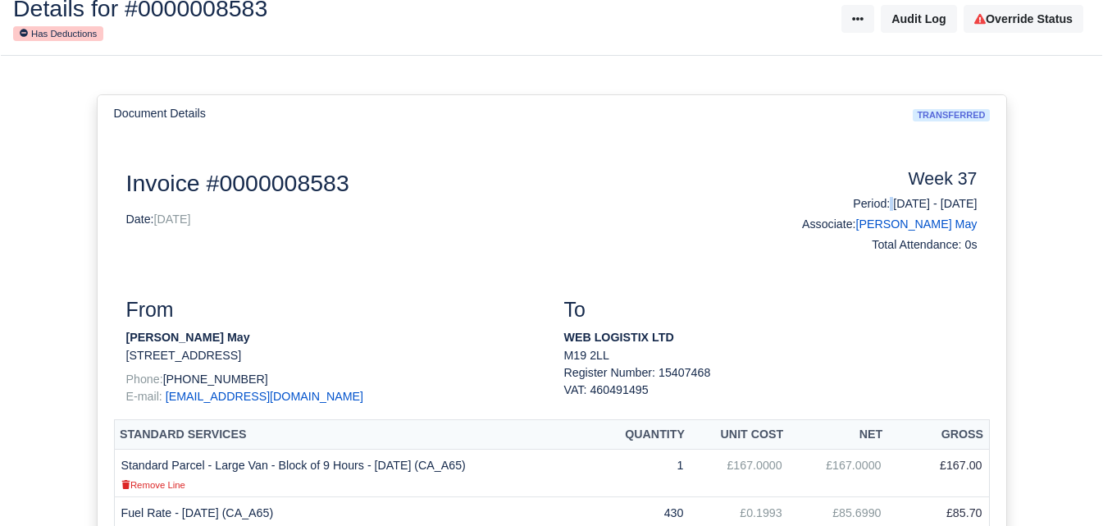
click at [848, 203] on h6 "Period: 07/09/2025 - 13/09/2025" at bounding box center [880, 204] width 194 height 14
drag, startPoint x: 847, startPoint y: 203, endPoint x: 905, endPoint y: 205, distance: 57.4
click at [905, 205] on h6 "Period: 07/09/2025 - 13/09/2025" at bounding box center [880, 204] width 194 height 14
copy h6 "07/09/2025"
drag, startPoint x: 919, startPoint y: 205, endPoint x: 980, endPoint y: 207, distance: 60.7
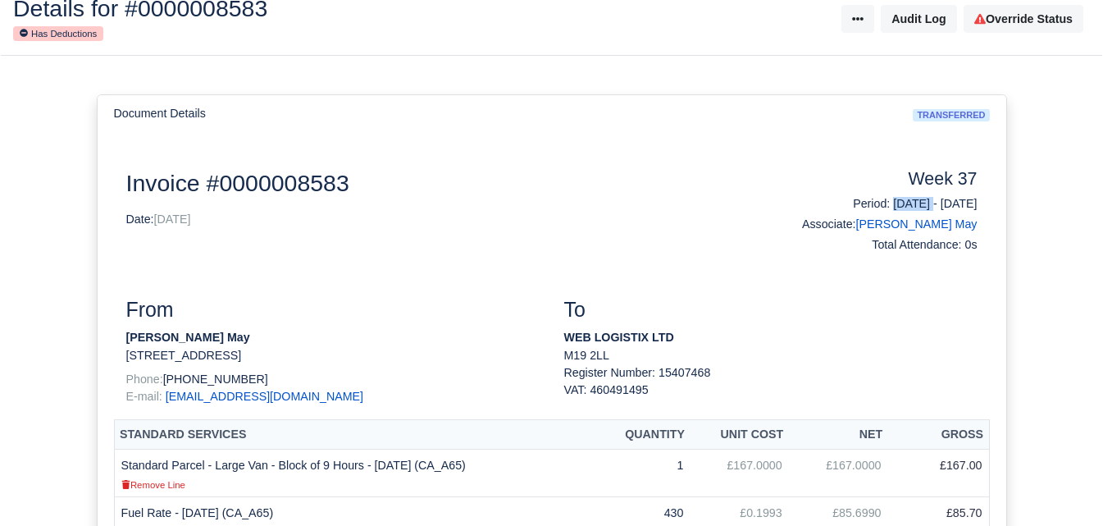
click at [980, 207] on div "Week 37 Period: 07/09/2025 - 13/09/2025 Associate: Godwin Ogbonna May Total Att…" at bounding box center [880, 213] width 219 height 89
copy h6 "[DATE]"
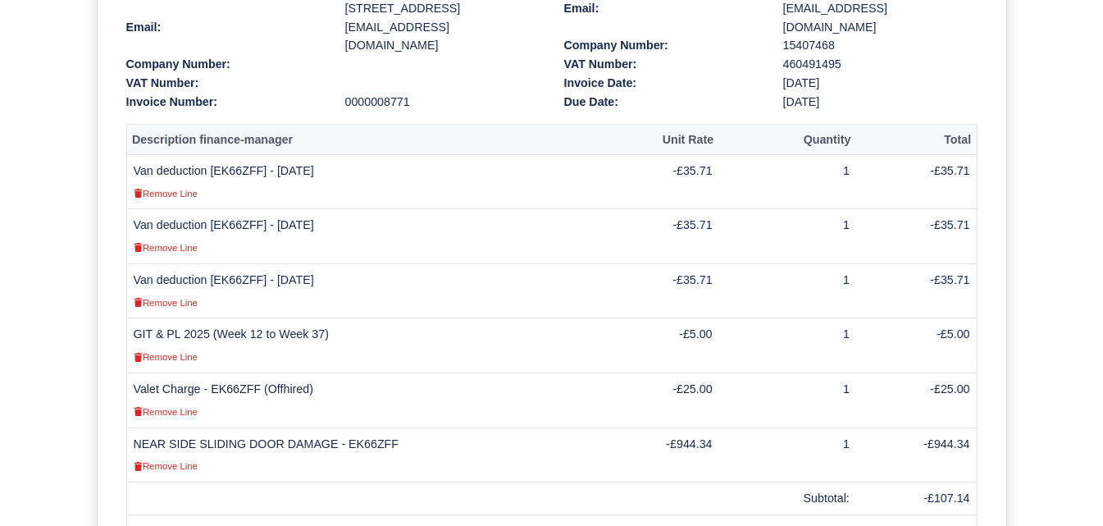
scroll to position [547, 0]
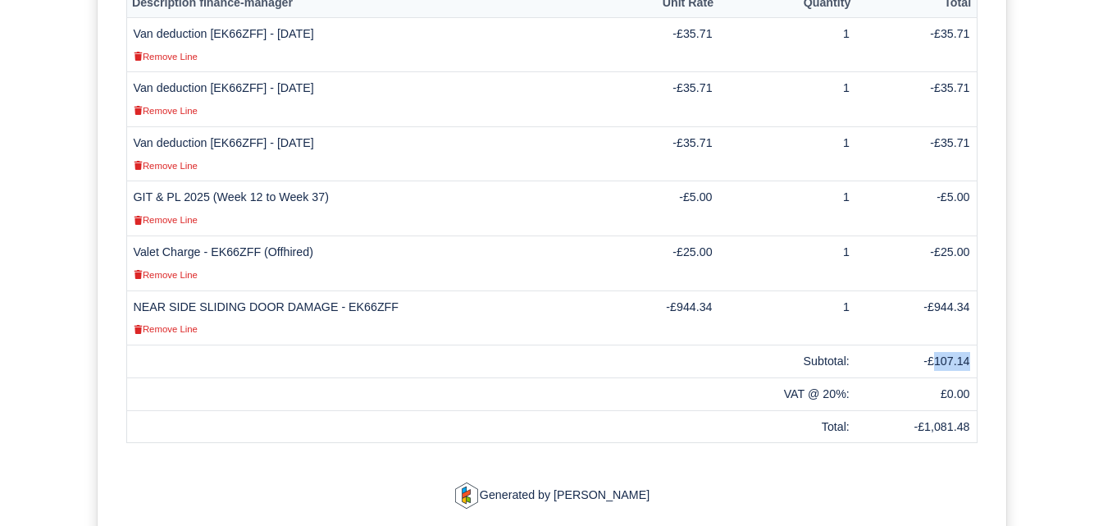
drag, startPoint x: 939, startPoint y: 362, endPoint x: 972, endPoint y: 364, distance: 33.7
click at [972, 364] on td "-£107.14" at bounding box center [916, 361] width 121 height 33
copy td "107.14"
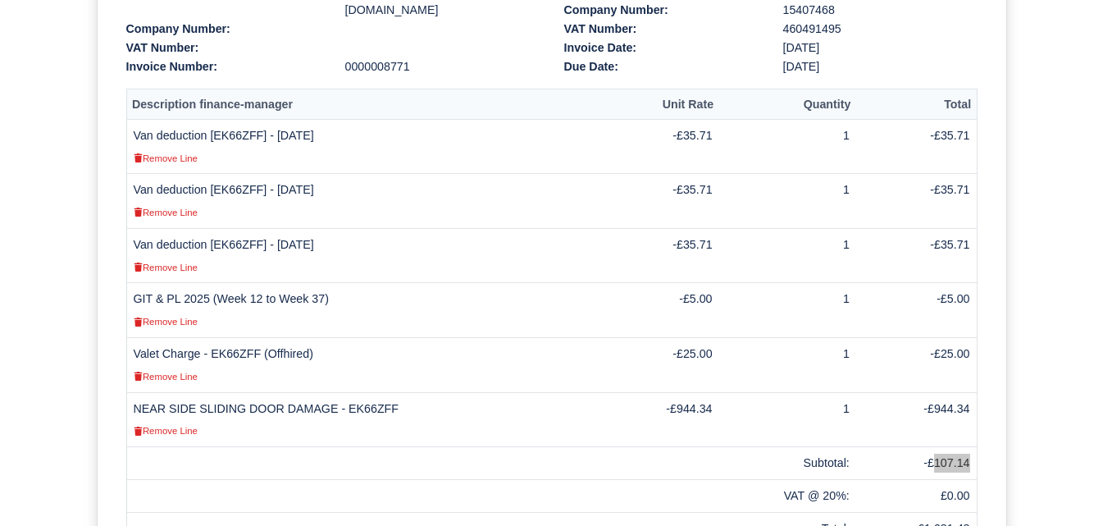
scroll to position [410, 0]
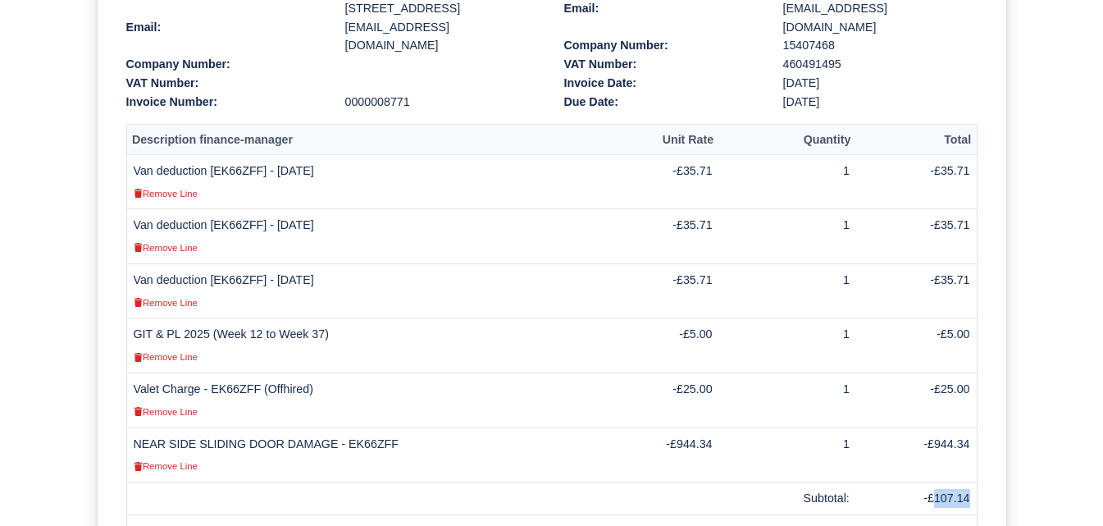
click at [230, 175] on td "Van deduction [EK66ZFF] - [DATE] Remove Line" at bounding box center [369, 181] width 486 height 55
copy td "EK66ZFF"
